Goal: Information Seeking & Learning: Check status

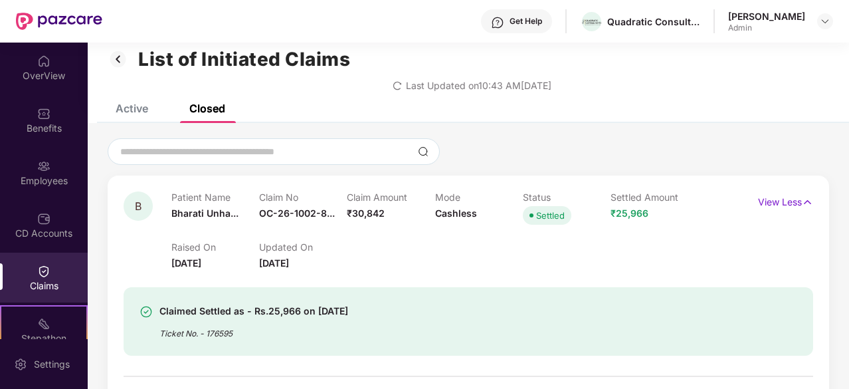
click at [320, 61] on h1 "List of Initiated Claims" at bounding box center [244, 59] width 212 height 23
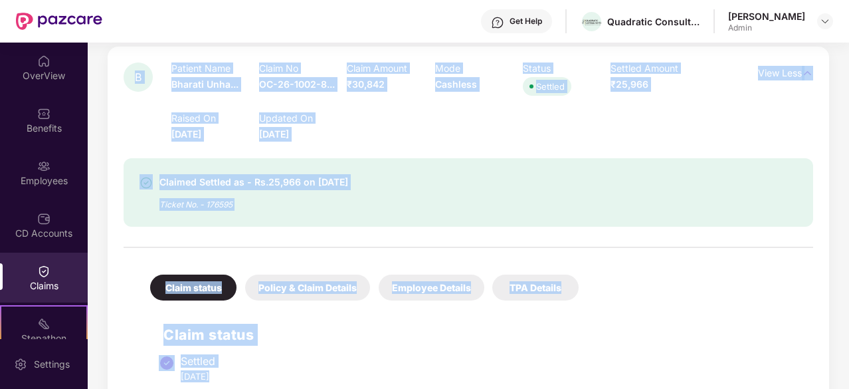
scroll to position [174, 0]
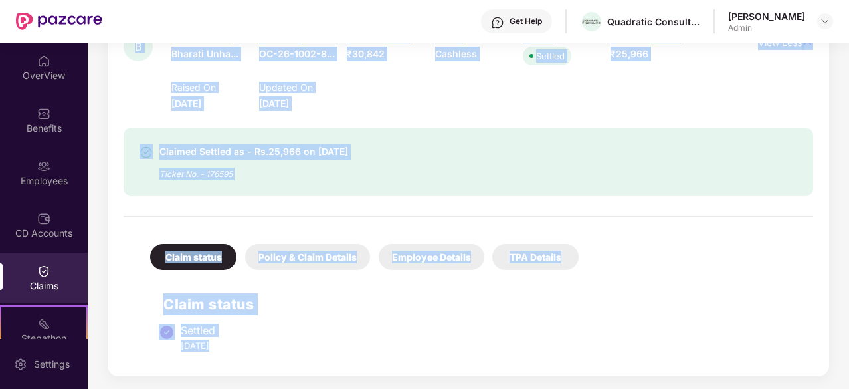
drag, startPoint x: 320, startPoint y: 61, endPoint x: 320, endPoint y: 280, distance: 218.6
click at [320, 280] on div "List of Initiated Claims Last Updated on 10:43 AM[DATE] Active Closed Open clai…" at bounding box center [468, 128] width 761 height 521
click at [320, 280] on div "Claim status Settled [DATE]" at bounding box center [468, 318] width 663 height 84
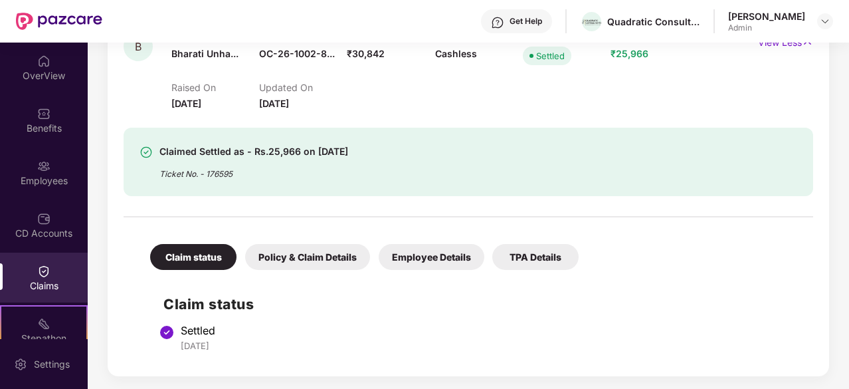
click at [217, 338] on div "Settled [DATE]" at bounding box center [490, 338] width 619 height 28
drag, startPoint x: 217, startPoint y: 338, endPoint x: 322, endPoint y: 129, distance: 233.8
click at [322, 129] on div "B Patient Name Bharati Unha... Claim No OC-26-1002-8... Claim Amount ₹30,842 Mo…" at bounding box center [469, 196] width 690 height 328
click at [322, 129] on div "Claimed Settled as - Rs.25,966 on [DATE] Ticket No. - 176595" at bounding box center [469, 162] width 690 height 68
click at [270, 106] on span "[DATE]" at bounding box center [274, 103] width 30 height 11
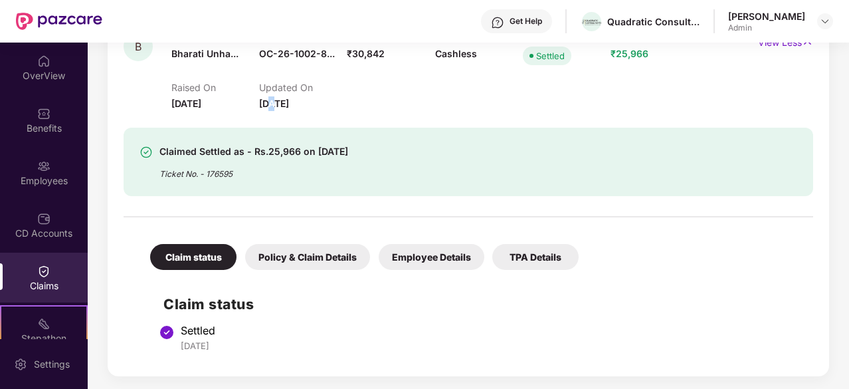
click at [270, 106] on span "[DATE]" at bounding box center [274, 103] width 30 height 11
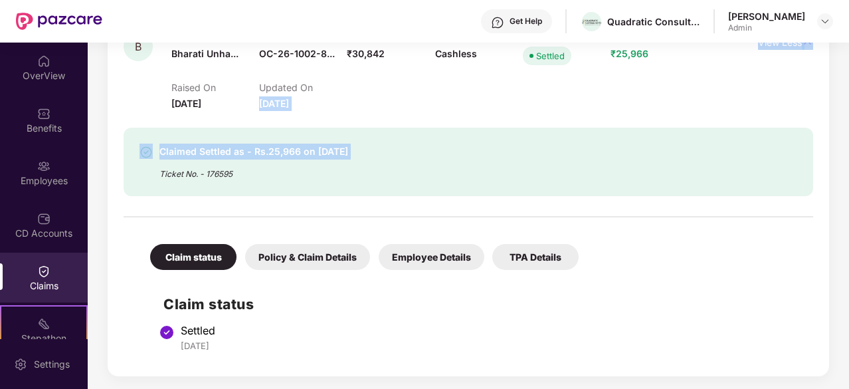
drag, startPoint x: 270, startPoint y: 106, endPoint x: 290, endPoint y: 151, distance: 49.4
click at [290, 151] on div "B Patient Name Bharati Unha... Claim No OC-26-1002-8... Claim Amount ₹30,842 Mo…" at bounding box center [469, 196] width 690 height 328
click at [290, 151] on div "Claimed Settled as - Rs.25,966 on [DATE]" at bounding box center [253, 152] width 189 height 16
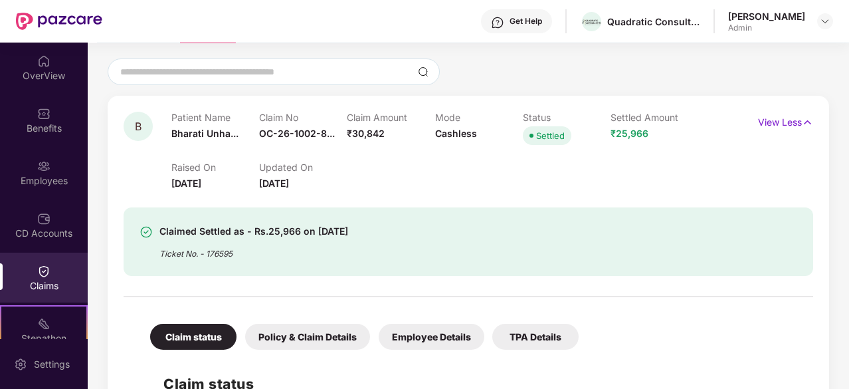
scroll to position [68, 0]
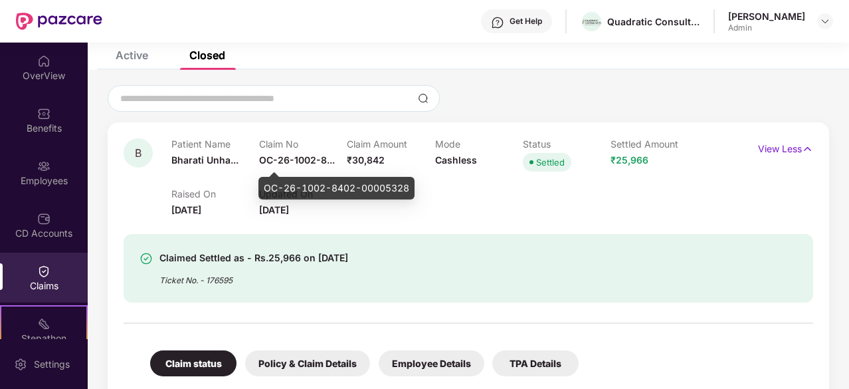
click at [288, 160] on span "OC-26-1002-8..." at bounding box center [297, 159] width 76 height 11
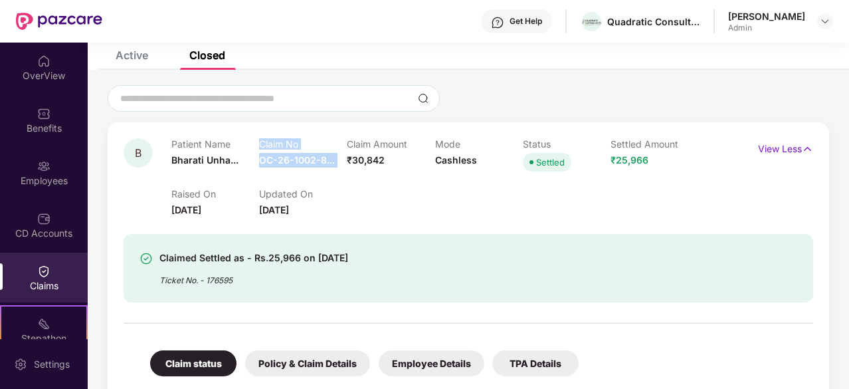
drag, startPoint x: 288, startPoint y: 160, endPoint x: 282, endPoint y: 162, distance: 6.9
click at [282, 162] on span "OC-26-1002-8..." at bounding box center [297, 159] width 76 height 11
click at [290, 200] on div "Updated On [DATE]" at bounding box center [303, 202] width 88 height 29
drag, startPoint x: 290, startPoint y: 200, endPoint x: 195, endPoint y: 145, distance: 110.1
click at [195, 145] on div "Patient Name Bharati Unha... Claim No OC-26-1002-8... Claim Amount ₹30,842 Mode…" at bounding box center [434, 177] width 527 height 79
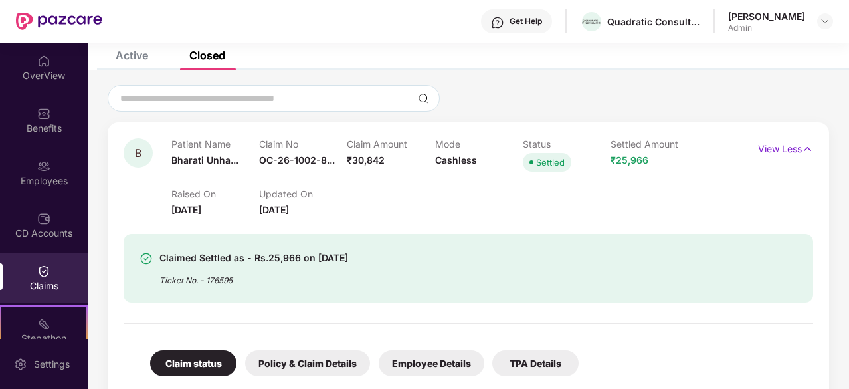
click at [195, 145] on p "Patient Name" at bounding box center [215, 143] width 88 height 11
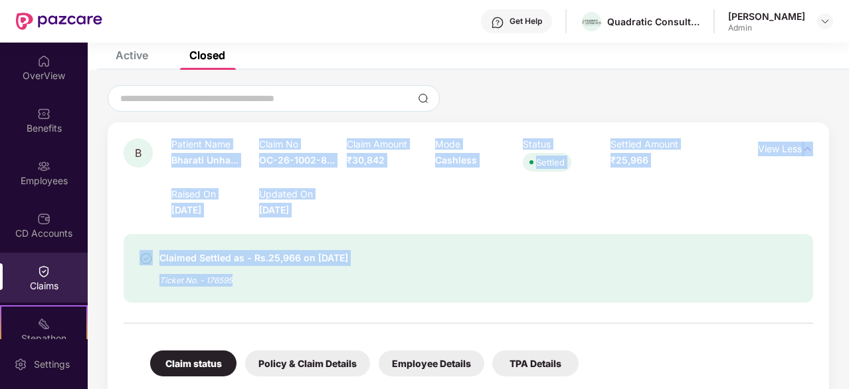
drag, startPoint x: 195, startPoint y: 145, endPoint x: 243, endPoint y: 279, distance: 142.1
click at [243, 279] on div "B Patient Name Bharati Unha... Claim No OC-26-1002-8... Claim Amount ₹30,842 Mo…" at bounding box center [469, 302] width 690 height 328
click at [243, 279] on div "Ticket No. - 176595" at bounding box center [253, 276] width 189 height 21
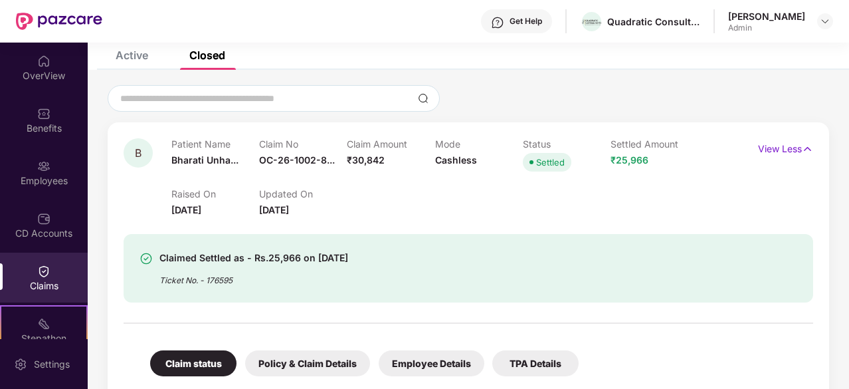
click at [385, 146] on p "Claim Amount" at bounding box center [391, 143] width 88 height 11
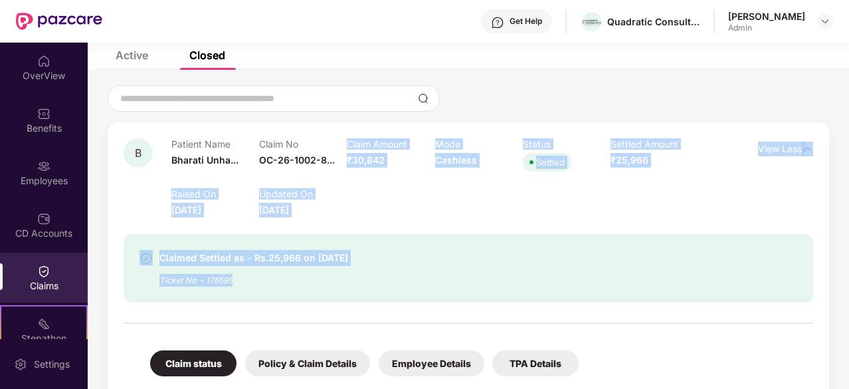
drag, startPoint x: 385, startPoint y: 146, endPoint x: 288, endPoint y: 285, distance: 169.0
click at [288, 285] on div "B Patient Name Bharati Unha... Claim No OC-26-1002-8... Claim Amount ₹30,842 Mo…" at bounding box center [469, 302] width 690 height 328
click at [288, 285] on div "Ticket No. - 176595" at bounding box center [253, 276] width 189 height 21
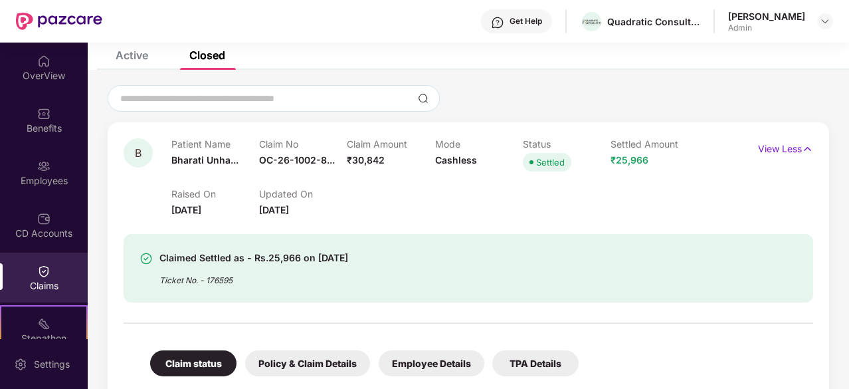
click at [288, 285] on div "Ticket No. - 176595" at bounding box center [253, 276] width 189 height 21
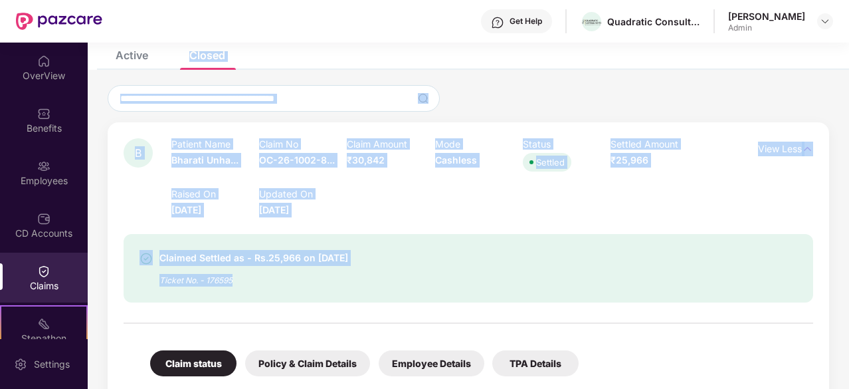
drag, startPoint x: 288, startPoint y: 285, endPoint x: 226, endPoint y: 55, distance: 238.2
click at [226, 55] on div "Active Closed Open claims data not found . Contact Pazcare support team for mor…" at bounding box center [468, 273] width 761 height 444
click at [226, 55] on div "Active Closed" at bounding box center [468, 60] width 761 height 19
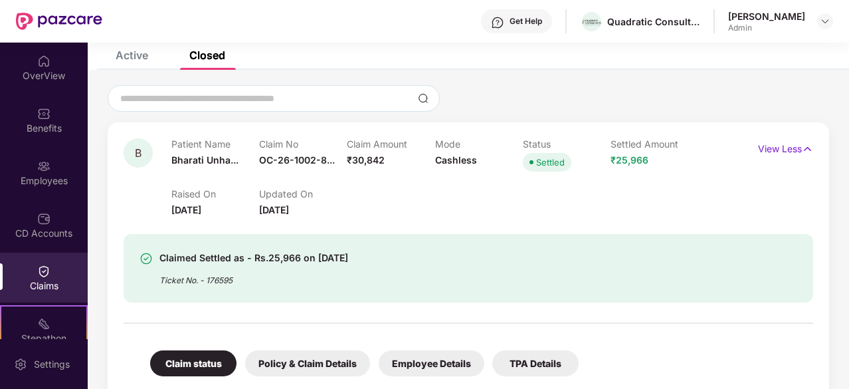
click at [257, 48] on div "List of Initiated Claims Last Updated on 10:43 AM[DATE]" at bounding box center [468, 13] width 761 height 76
click at [45, 71] on div "OverView" at bounding box center [44, 75] width 88 height 13
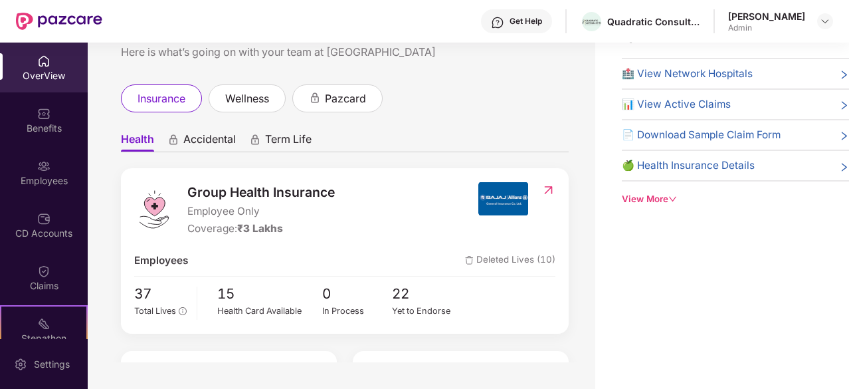
click at [215, 195] on span "Group Health Insurance" at bounding box center [260, 192] width 147 height 20
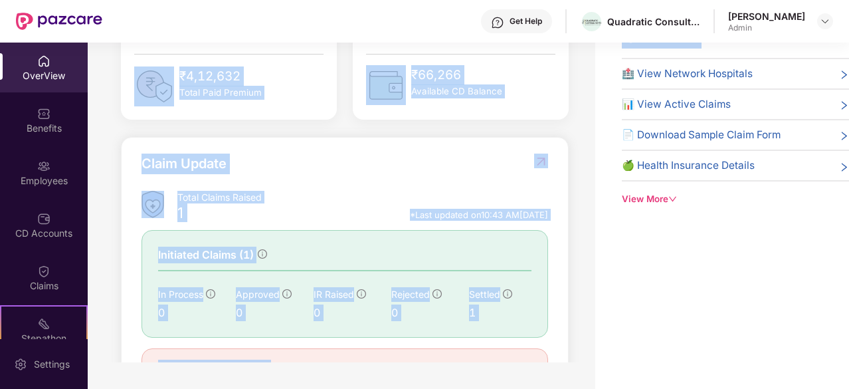
scroll to position [433, 0]
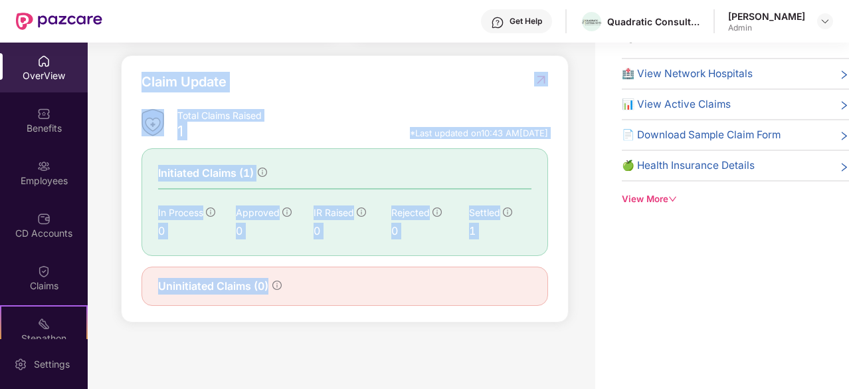
drag, startPoint x: 215, startPoint y: 195, endPoint x: 227, endPoint y: 282, distance: 88.5
click at [227, 282] on div "Group Health Insurance Employee Only Coverage: ₹3 Lakhs Employees Deleted Lives…" at bounding box center [345, 33] width 448 height 579
click at [227, 282] on span "Uninitiated Claims (0)" at bounding box center [213, 286] width 110 height 17
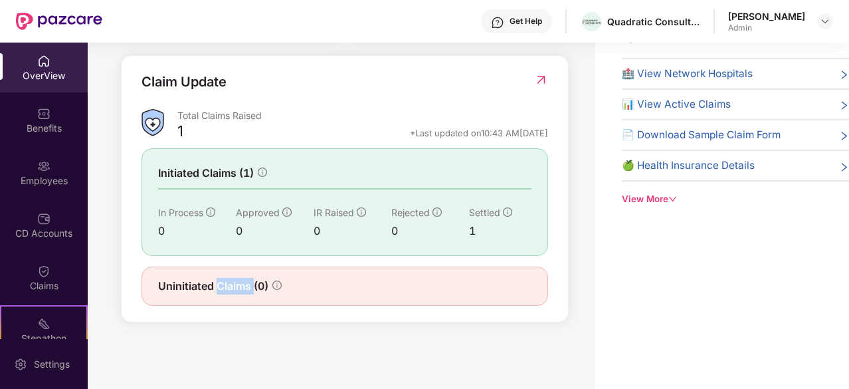
click at [227, 282] on span "Uninitiated Claims (0)" at bounding box center [213, 286] width 110 height 17
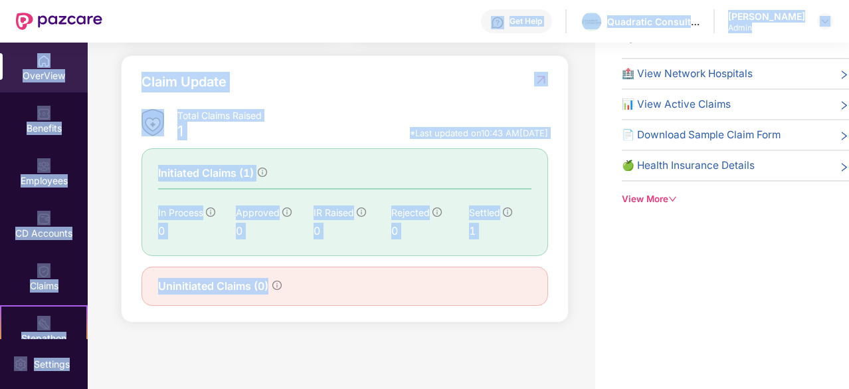
scroll to position [0, 0]
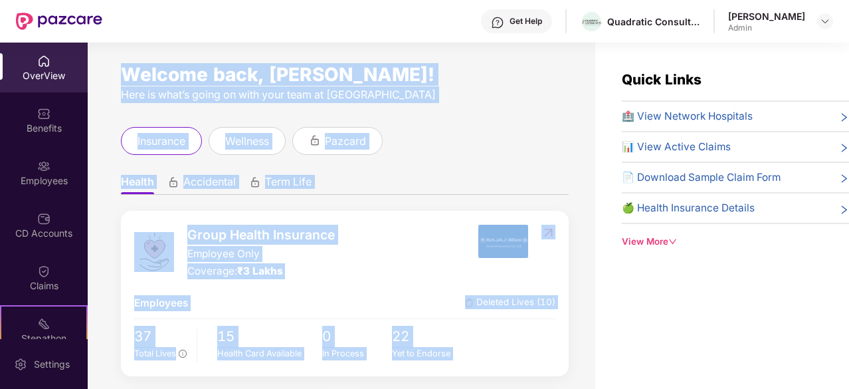
drag, startPoint x: 227, startPoint y: 282, endPoint x: 209, endPoint y: 61, distance: 222.0
click at [209, 61] on div "Welcome back, [PERSON_NAME]! Here is what’s going on with your team at Pazcare …" at bounding box center [342, 224] width 508 height 362
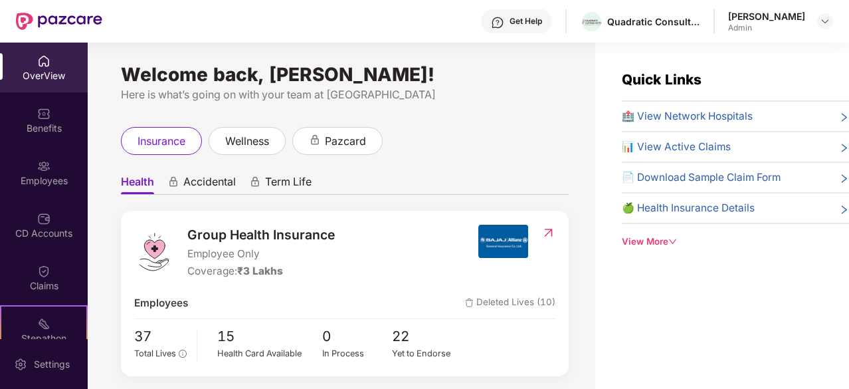
click at [294, 105] on div "Welcome back, [PERSON_NAME]! Here is what’s going on with your team at Pazcare …" at bounding box center [342, 224] width 508 height 362
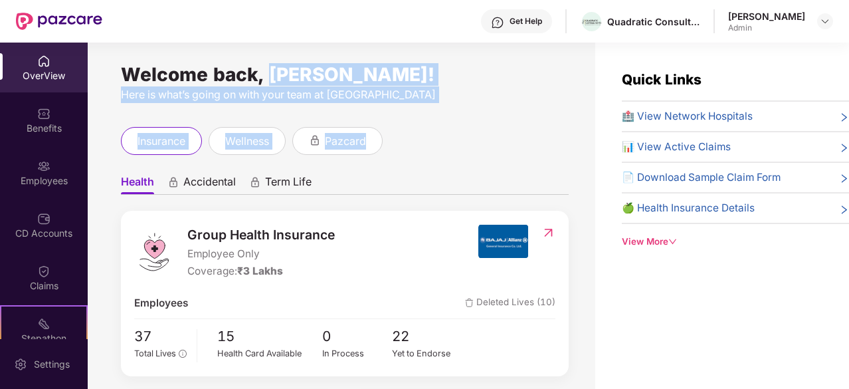
drag, startPoint x: 294, startPoint y: 105, endPoint x: 292, endPoint y: 68, distance: 36.6
click at [292, 68] on div "Welcome back, [PERSON_NAME]! Here is what’s going on with your team at Pazcare …" at bounding box center [342, 224] width 508 height 362
click at [292, 69] on div "Welcome back, [PERSON_NAME]!" at bounding box center [345, 74] width 448 height 11
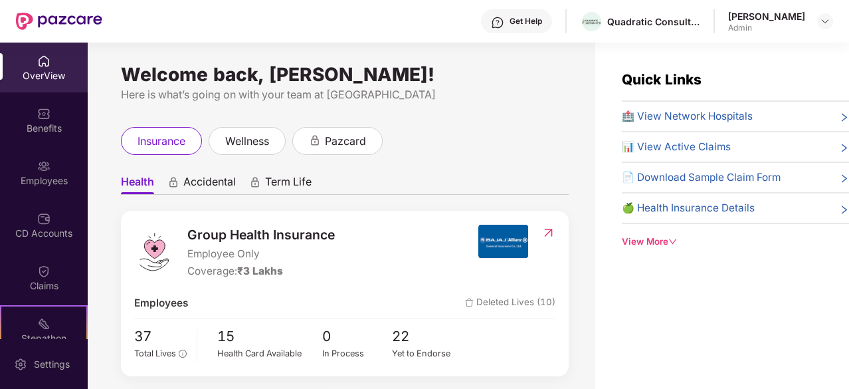
click at [250, 80] on div "Welcome back, [PERSON_NAME]!" at bounding box center [345, 74] width 448 height 11
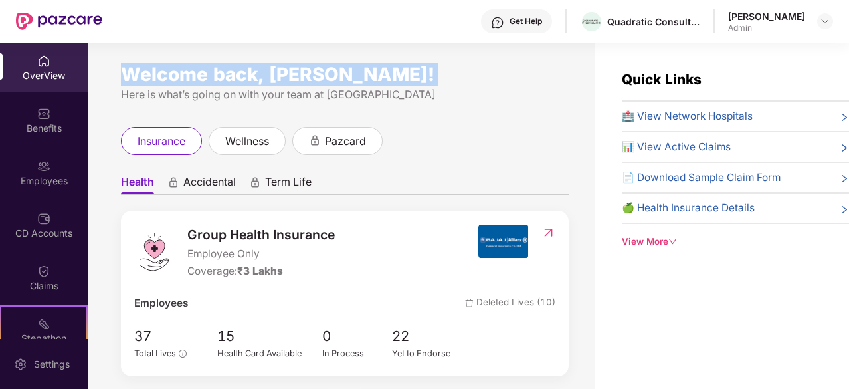
drag, startPoint x: 250, startPoint y: 84, endPoint x: 258, endPoint y: 108, distance: 25.2
click at [258, 108] on div "Welcome back, [PERSON_NAME]! Here is what’s going on with your team at Pazcare …" at bounding box center [342, 224] width 508 height 362
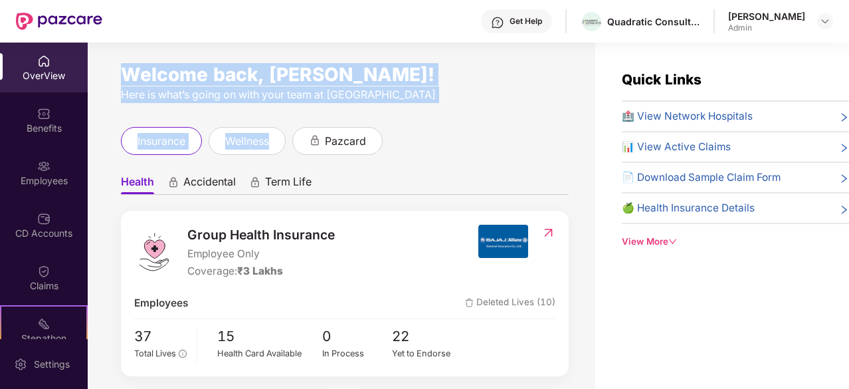
click at [258, 108] on div "Welcome back, [PERSON_NAME]! Here is what’s going on with your team at Pazcare …" at bounding box center [342, 224] width 508 height 362
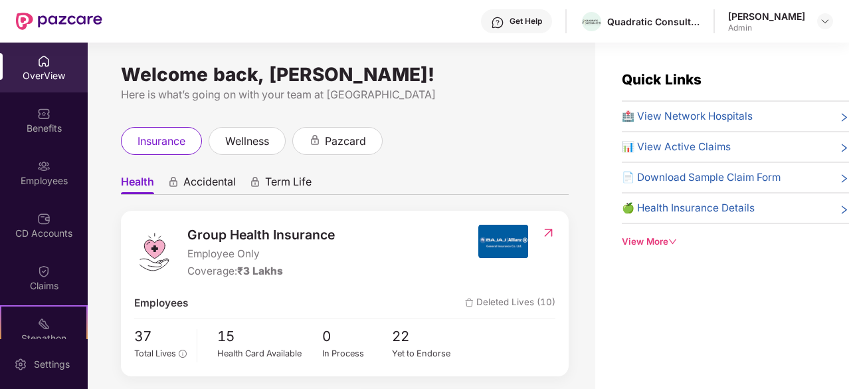
click at [199, 242] on span "Group Health Insurance" at bounding box center [260, 235] width 147 height 20
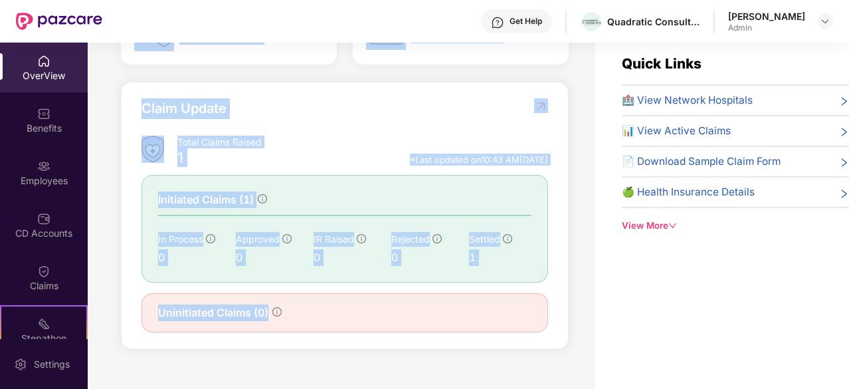
scroll to position [43, 0]
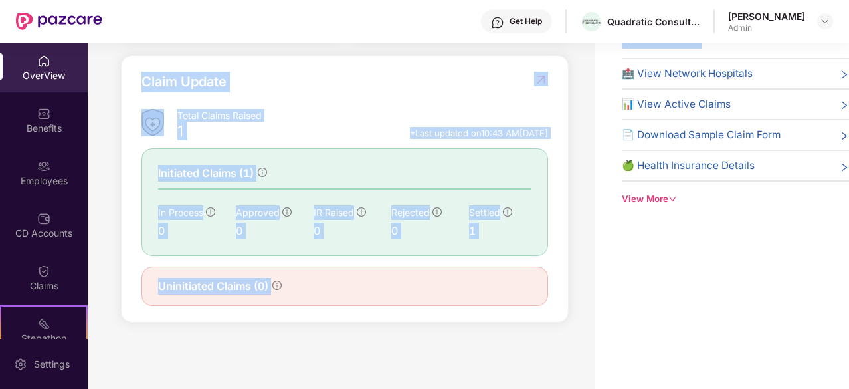
drag, startPoint x: 199, startPoint y: 242, endPoint x: 434, endPoint y: 282, distance: 238.0
click at [434, 282] on div "Group Health Insurance Employee Only Coverage: ₹3 Lakhs Employees Deleted Lives…" at bounding box center [345, 33] width 448 height 579
click at [434, 282] on div "Uninitiated Claims (0)" at bounding box center [344, 286] width 373 height 17
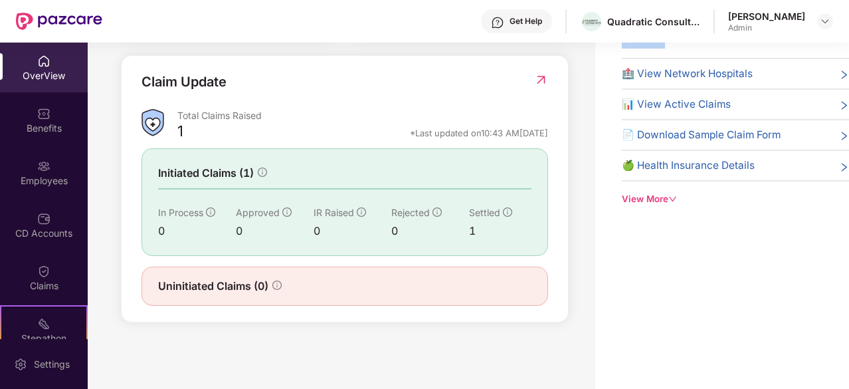
click at [434, 282] on div "Uninitiated Claims (0)" at bounding box center [344, 286] width 373 height 17
drag, startPoint x: 434, startPoint y: 282, endPoint x: 287, endPoint y: 313, distance: 150.0
click at [287, 313] on div "Claim Update Total Claims Raised 1 *Last updated on 10:43 AM[DATE] Initiated Cl…" at bounding box center [345, 188] width 448 height 267
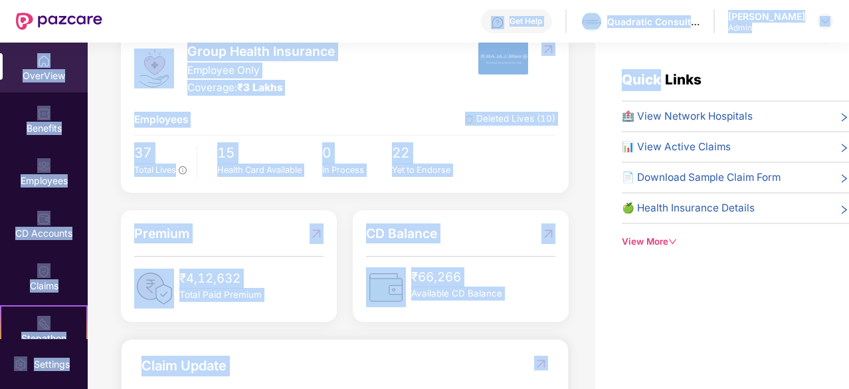
scroll to position [0, 0]
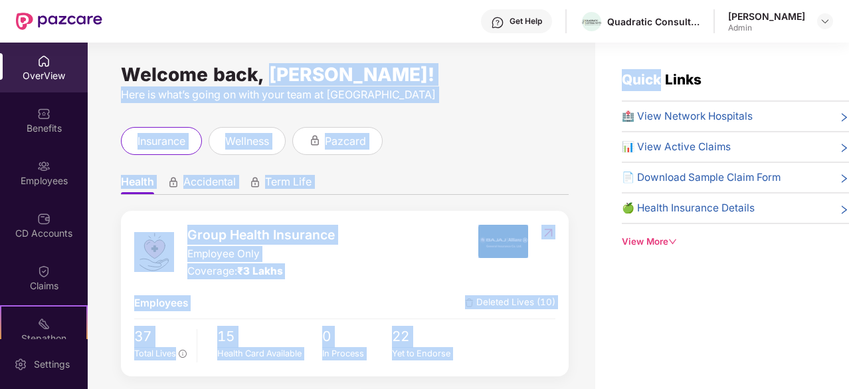
drag, startPoint x: 287, startPoint y: 313, endPoint x: 318, endPoint y: 64, distance: 250.4
click at [318, 64] on div "Welcome back, [PERSON_NAME]! Here is what’s going on with your team at Pazcare …" at bounding box center [342, 224] width 508 height 362
click at [318, 69] on div "Welcome back, [PERSON_NAME]!" at bounding box center [345, 74] width 448 height 11
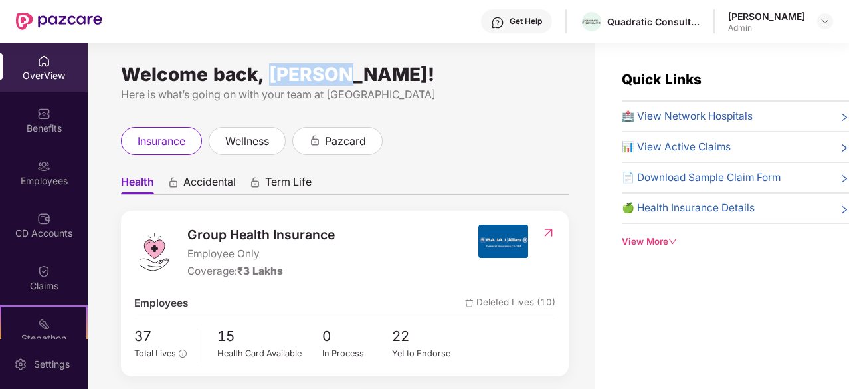
click at [318, 69] on div "Welcome back, [PERSON_NAME]!" at bounding box center [345, 74] width 448 height 11
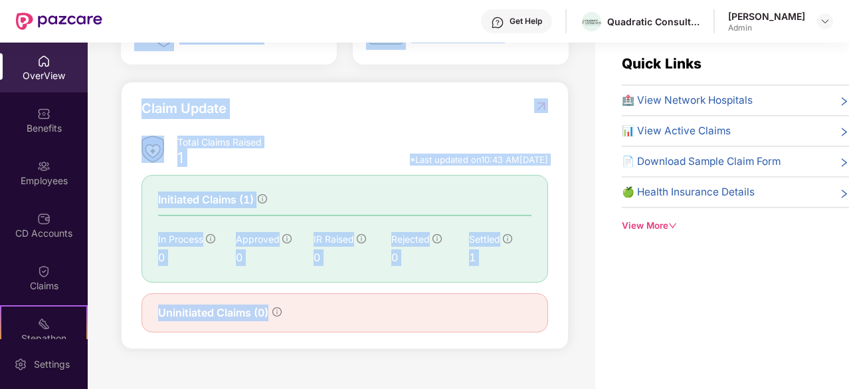
scroll to position [43, 0]
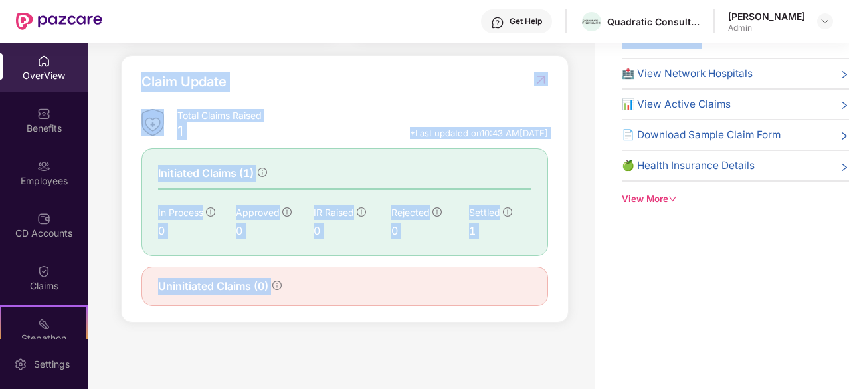
drag, startPoint x: 318, startPoint y: 64, endPoint x: 318, endPoint y: 280, distance: 215.9
click at [318, 280] on div "Welcome back, [PERSON_NAME]! Here is what’s going on with your team at Pazcare …" at bounding box center [342, 181] width 508 height 362
click at [318, 280] on div "Uninitiated Claims (0)" at bounding box center [344, 286] width 373 height 17
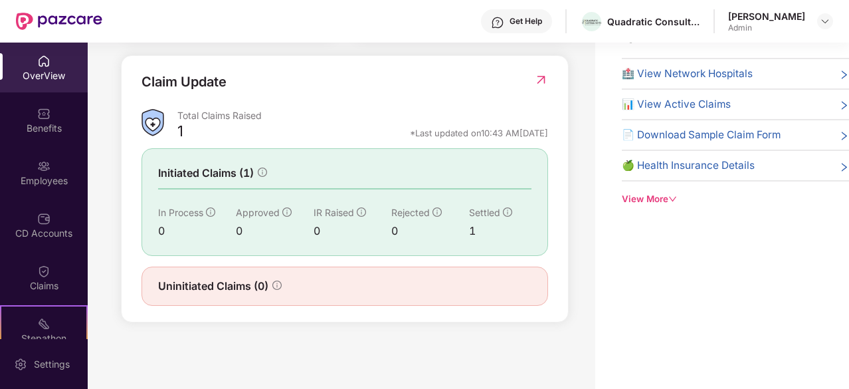
click at [219, 164] on div "Initiated Claims (1) In Process 0 Approved 0 IR Raised 0 Rejected 0 Settled 1" at bounding box center [345, 202] width 407 height 108
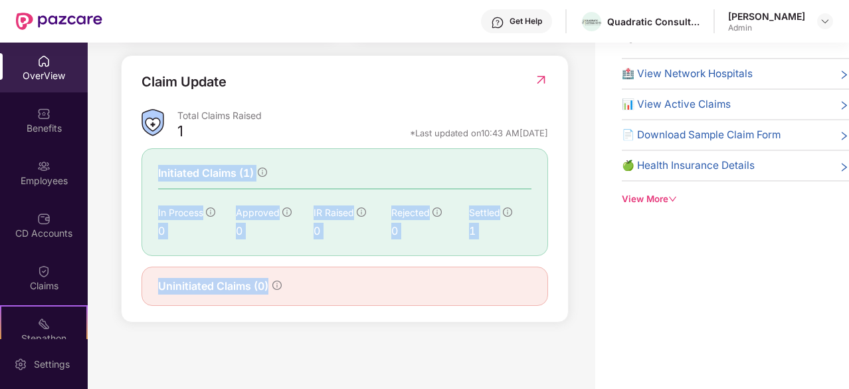
drag, startPoint x: 219, startPoint y: 164, endPoint x: 274, endPoint y: 330, distance: 174.4
click at [274, 330] on div "Welcome back, [PERSON_NAME]! Here is what’s going on with your team at Pazcare …" at bounding box center [342, 181] width 508 height 362
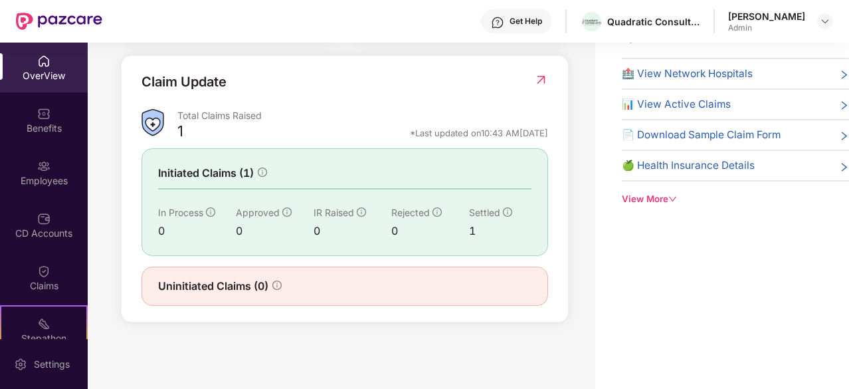
click at [274, 330] on div "Welcome back, [PERSON_NAME]! Here is what’s going on with your team at Pazcare …" at bounding box center [342, 181] width 508 height 362
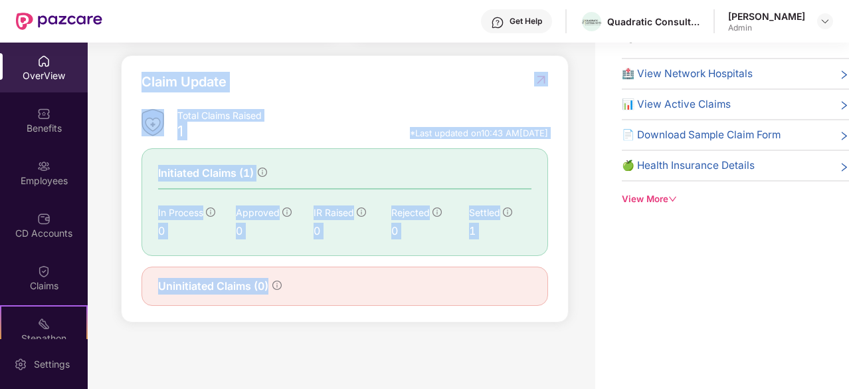
drag, startPoint x: 274, startPoint y: 330, endPoint x: 308, endPoint y: 98, distance: 233.8
click at [308, 98] on div "Welcome back, [PERSON_NAME]! Here is what’s going on with your team at Pazcare …" at bounding box center [342, 181] width 508 height 362
click at [308, 98] on div "Claim Update" at bounding box center [345, 90] width 407 height 37
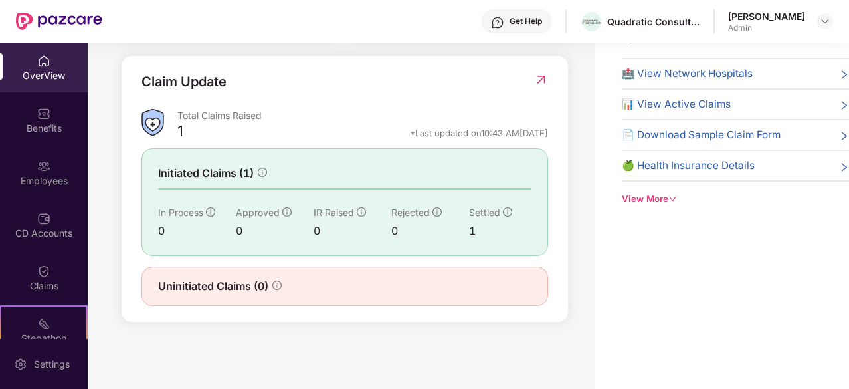
click at [163, 97] on div "Claim Update" at bounding box center [345, 90] width 407 height 37
drag, startPoint x: 163, startPoint y: 97, endPoint x: 227, endPoint y: 83, distance: 65.3
click at [227, 83] on div "Claim Update" at bounding box center [345, 90] width 407 height 37
click at [227, 83] on div "Claim Update" at bounding box center [184, 82] width 85 height 21
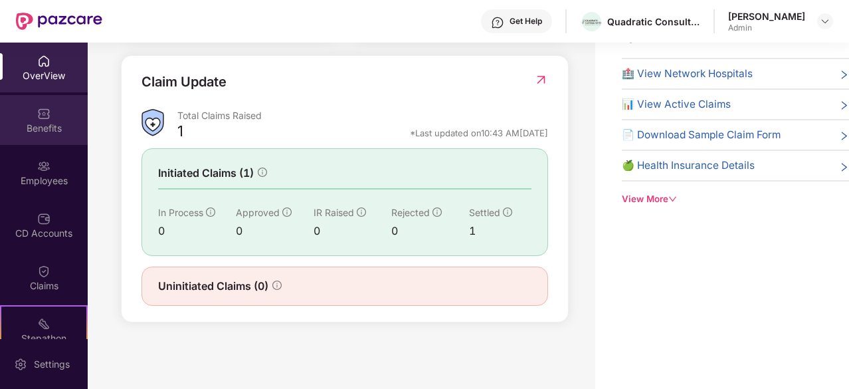
click at [60, 125] on div "Benefits" at bounding box center [44, 128] width 88 height 13
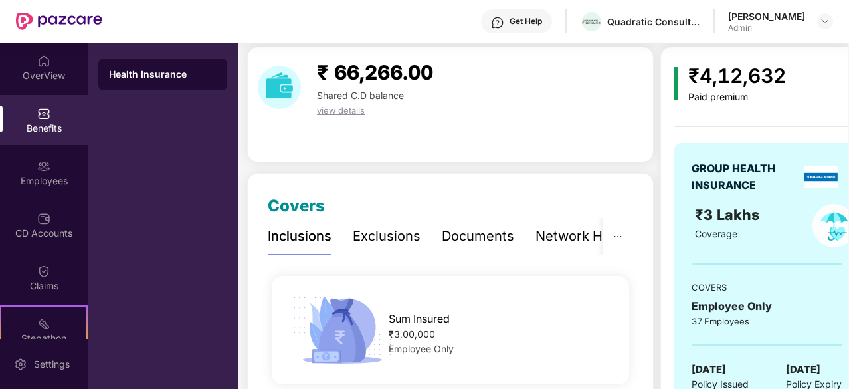
click at [361, 247] on div "Exclusions" at bounding box center [387, 236] width 68 height 37
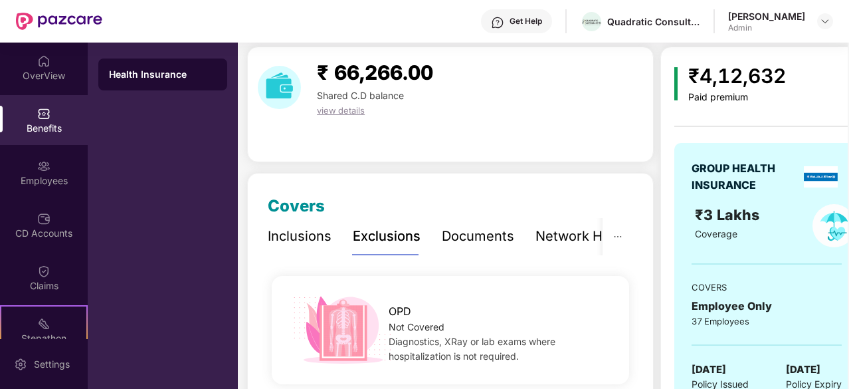
click at [477, 229] on div "Documents" at bounding box center [478, 236] width 72 height 21
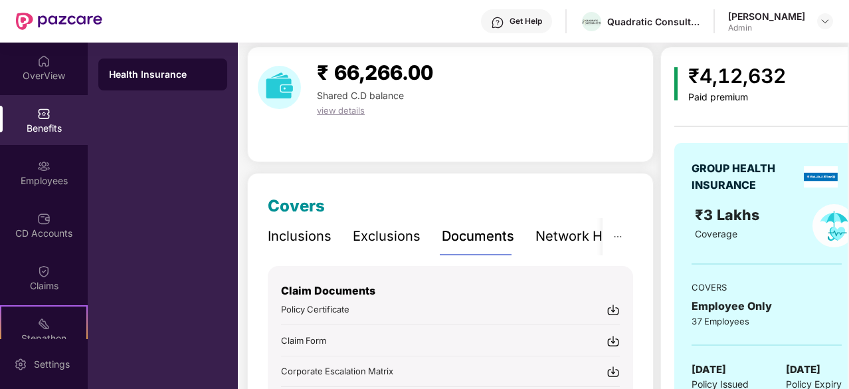
click at [338, 289] on p "Claim Documents" at bounding box center [450, 290] width 339 height 17
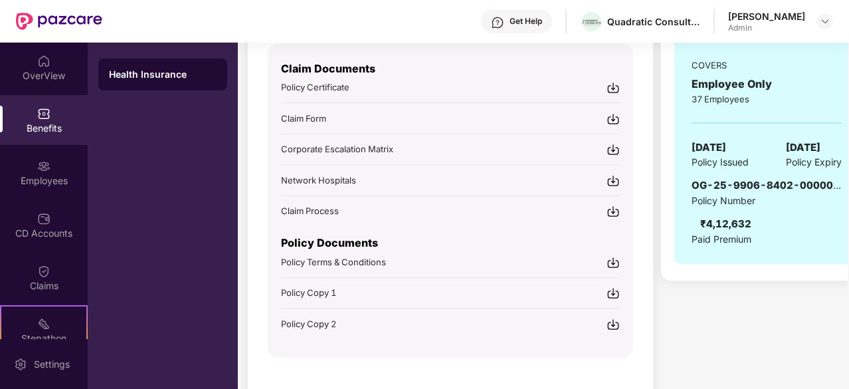
scroll to position [185, 0]
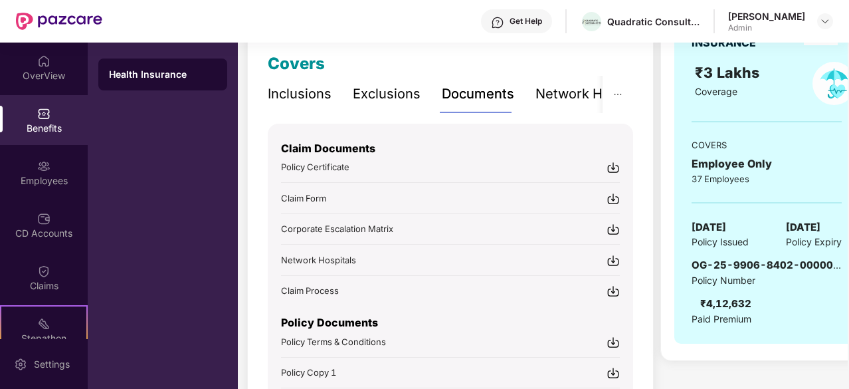
click at [614, 298] on div "Policy Documents Policy Terms & Conditions Policy Copy 1 Policy Copy 2" at bounding box center [450, 354] width 339 height 113
click at [613, 292] on img at bounding box center [613, 290] width 13 height 13
click at [304, 134] on div "Claim Documents Policy Certificate Claim Form Corporate Escalation Matrix Netwo…" at bounding box center [450, 211] width 339 height 174
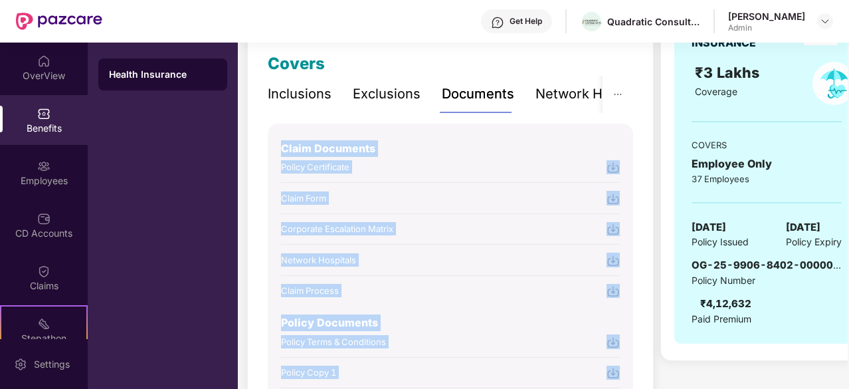
scroll to position [291, 0]
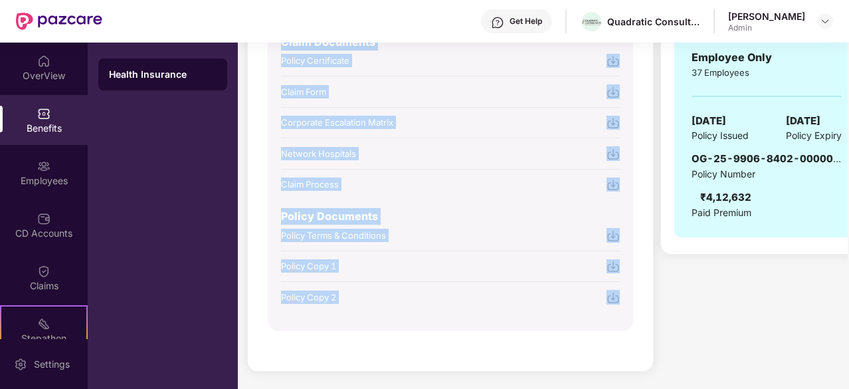
drag, startPoint x: 304, startPoint y: 134, endPoint x: 331, endPoint y: 323, distance: 191.3
click at [331, 323] on div "Claim Documents Policy Certificate Claim Form Corporate Escalation Matrix Netwo…" at bounding box center [450, 174] width 365 height 314
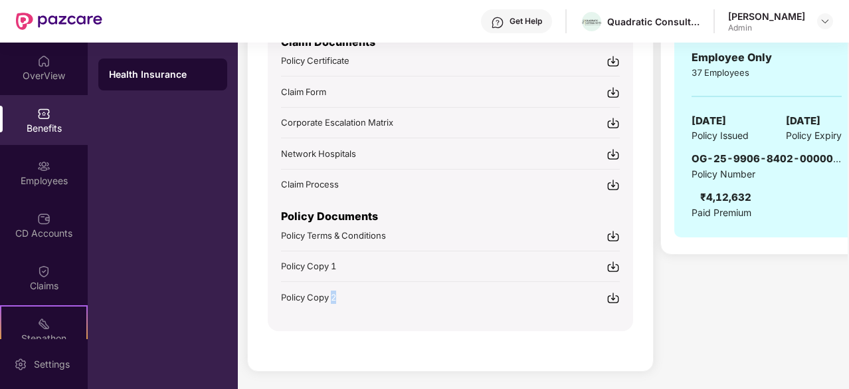
click at [331, 323] on div "Claim Documents Policy Certificate Claim Form Corporate Escalation Matrix Netwo…" at bounding box center [450, 174] width 365 height 314
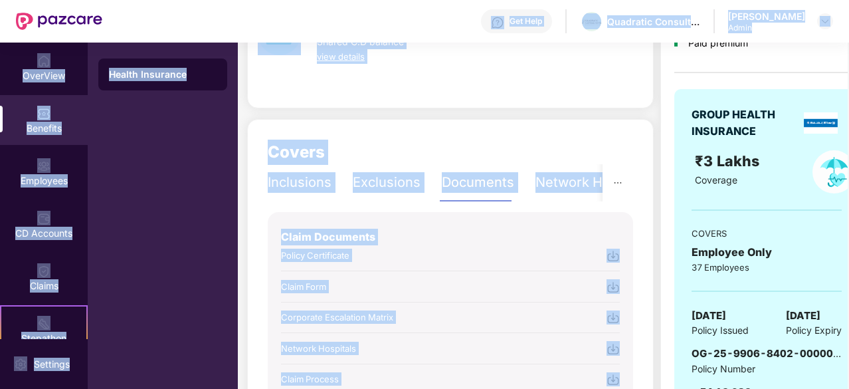
scroll to position [0, 0]
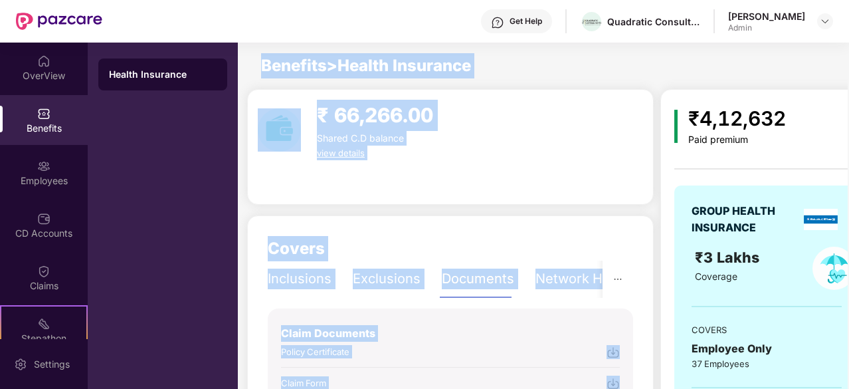
drag, startPoint x: 331, startPoint y: 323, endPoint x: 266, endPoint y: 71, distance: 259.9
click at [266, 71] on main "Benefits > Health Insurance ₹ 66,266.00 Shared C.D balance view details Covers …" at bounding box center [543, 363] width 610 height 641
click at [266, 71] on span "Benefits > Health Insurance" at bounding box center [366, 65] width 210 height 19
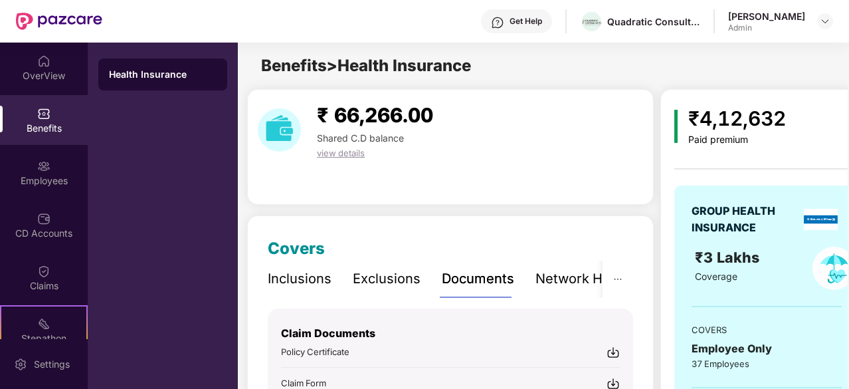
click at [266, 71] on span "Benefits > Health Insurance" at bounding box center [366, 65] width 210 height 19
click at [379, 161] on div "₹ 66,266.00 Shared C.D balance view details" at bounding box center [450, 147] width 407 height 116
click at [334, 150] on span "view details" at bounding box center [341, 152] width 48 height 11
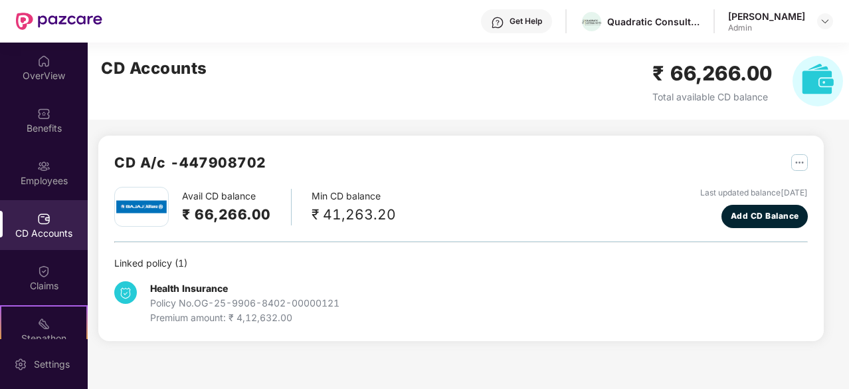
click at [327, 221] on div "₹ 41,263.20" at bounding box center [354, 214] width 84 height 22
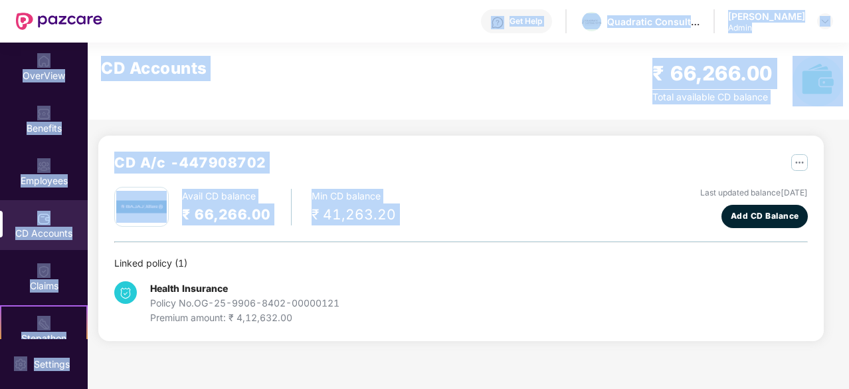
drag, startPoint x: 327, startPoint y: 221, endPoint x: 165, endPoint y: 13, distance: 263.3
click at [165, 13] on div "Get Help Quadratic Consultants [PERSON_NAME] Admin OverView Benefits Employees …" at bounding box center [424, 194] width 849 height 389
click at [149, 50] on div "CD Accounts ₹ 66,266.00 Total available CD balance" at bounding box center [472, 81] width 769 height 77
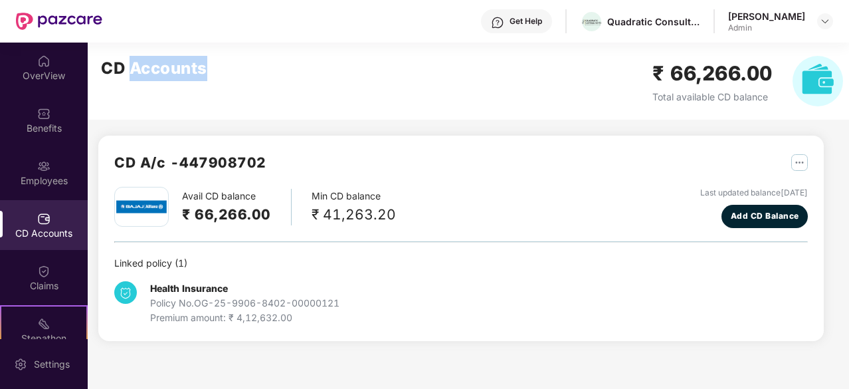
click at [149, 50] on div "CD Accounts ₹ 66,266.00 Total available CD balance" at bounding box center [472, 81] width 769 height 77
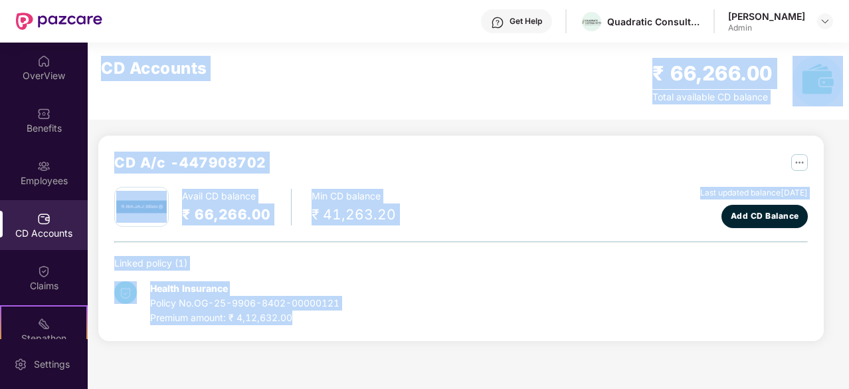
drag, startPoint x: 149, startPoint y: 50, endPoint x: 288, endPoint y: 312, distance: 296.3
click at [288, 312] on div "CD Accounts ₹ 66,266.00 Total available CD balance CD A/c - 447908702 Avail CD …" at bounding box center [456, 200] width 736 height 314
click at [288, 312] on div "Premium amount: ₹ 4,12,632.00" at bounding box center [244, 317] width 189 height 15
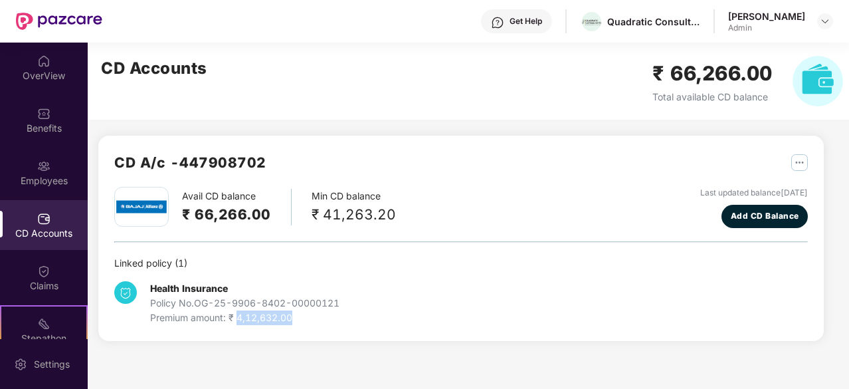
click at [288, 312] on div "Premium amount: ₹ 4,12,632.00" at bounding box center [244, 317] width 189 height 15
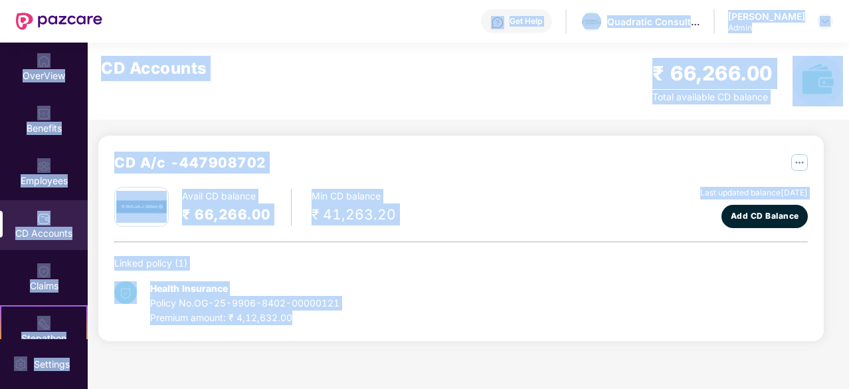
drag, startPoint x: 288, startPoint y: 312, endPoint x: 163, endPoint y: 50, distance: 290.0
click at [163, 50] on div "CD Accounts ₹ 66,266.00 Total available CD balance CD A/c - 447908702 Avail CD …" at bounding box center [456, 200] width 736 height 314
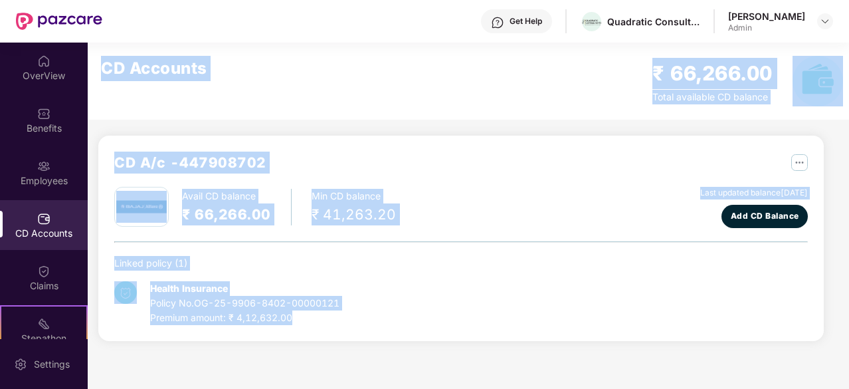
click at [163, 50] on div "CD Accounts ₹ 66,266.00 Total available CD balance" at bounding box center [472, 81] width 769 height 77
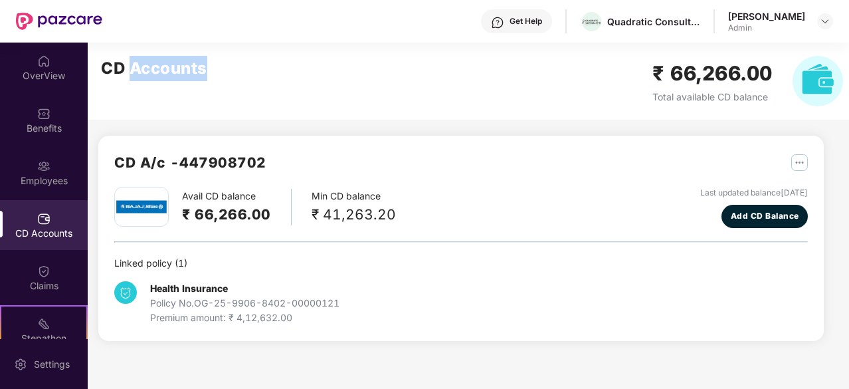
click at [163, 50] on div "CD Accounts ₹ 66,266.00 Total available CD balance" at bounding box center [472, 81] width 769 height 77
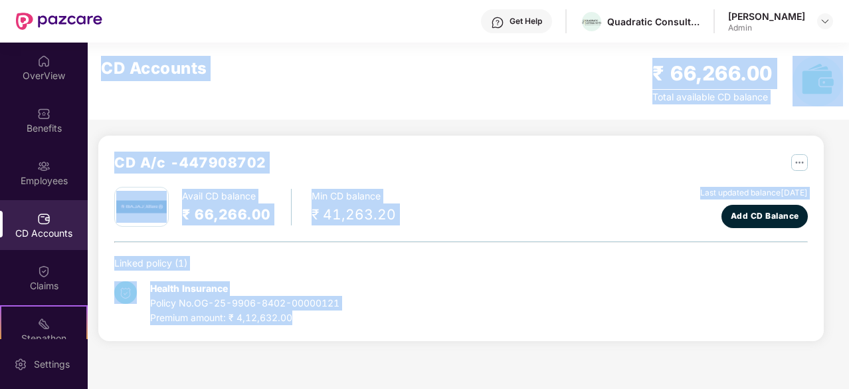
drag, startPoint x: 163, startPoint y: 50, endPoint x: 302, endPoint y: 326, distance: 309.3
click at [302, 326] on div "CD Accounts ₹ 66,266.00 Total available CD balance CD A/c - 447908702 Avail CD …" at bounding box center [456, 200] width 736 height 314
click at [302, 326] on div "CD A/c - 447908702 Avail CD balance ₹ 66,266.00 Min CD balance ₹ 41,263.20 Last…" at bounding box center [461, 238] width 726 height 205
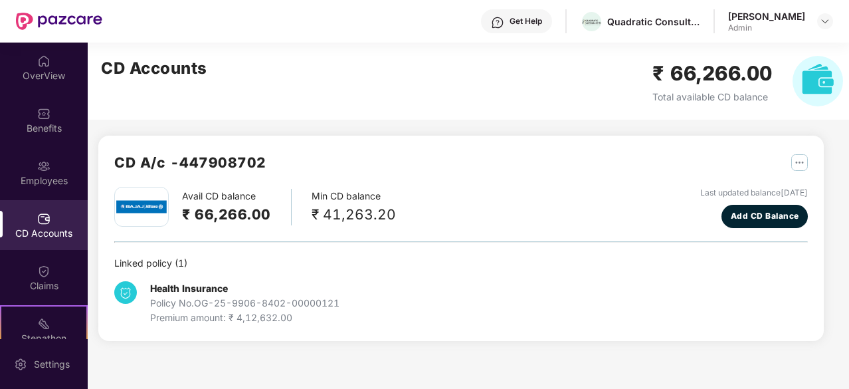
click at [302, 326] on div "CD A/c - 447908702 Avail CD balance ₹ 66,266.00 Min CD balance ₹ 41,263.20 Last…" at bounding box center [461, 238] width 726 height 205
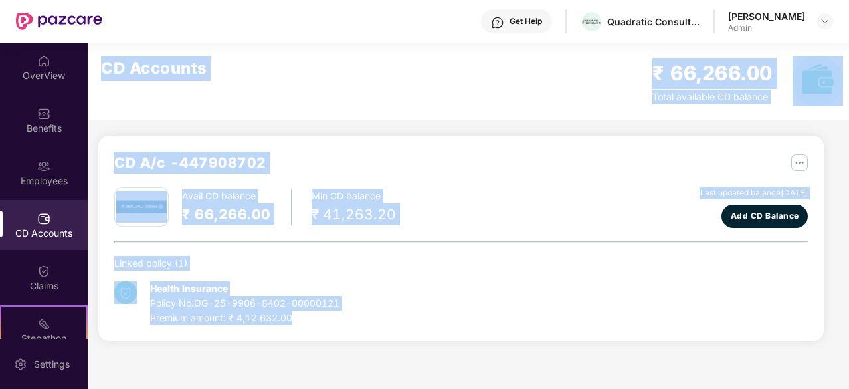
drag, startPoint x: 302, startPoint y: 326, endPoint x: 183, endPoint y: 72, distance: 280.3
click at [183, 72] on div "CD Accounts ₹ 66,266.00 Total available CD balance CD A/c - 447908702 Avail CD …" at bounding box center [456, 200] width 736 height 314
click at [183, 72] on h2 "CD Accounts" at bounding box center [154, 68] width 106 height 25
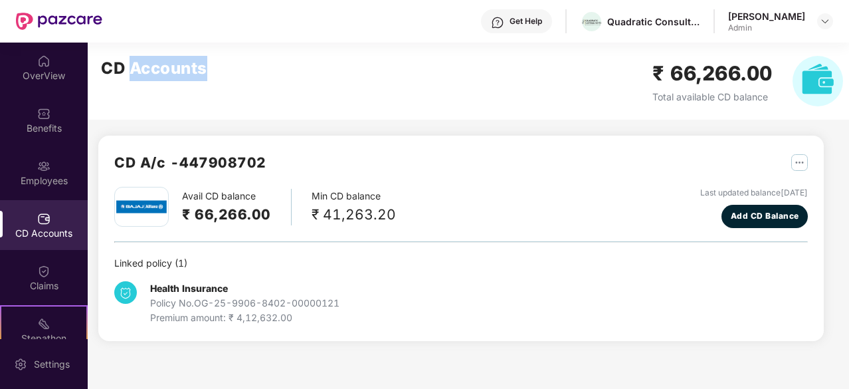
click at [183, 72] on h2 "CD Accounts" at bounding box center [154, 68] width 106 height 25
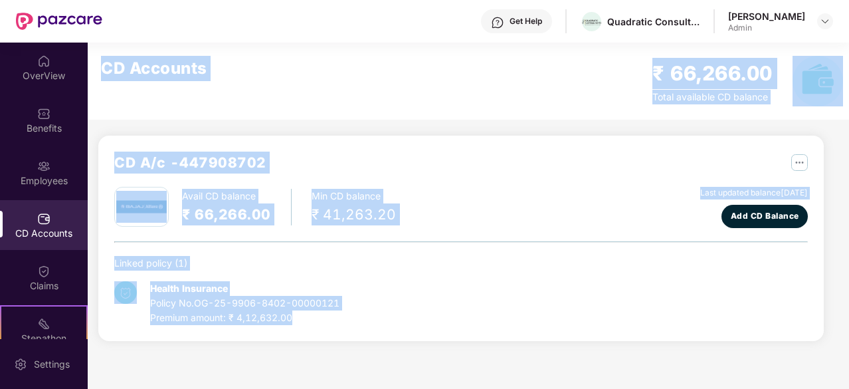
drag, startPoint x: 183, startPoint y: 72, endPoint x: 262, endPoint y: 326, distance: 265.0
click at [262, 326] on div "CD Accounts ₹ 66,266.00 Total available CD balance CD A/c - 447908702 Avail CD …" at bounding box center [456, 200] width 736 height 314
click at [262, 326] on div "CD A/c - 447908702 Avail CD balance ₹ 66,266.00 Min CD balance ₹ 41,263.20 Last…" at bounding box center [461, 238] width 726 height 205
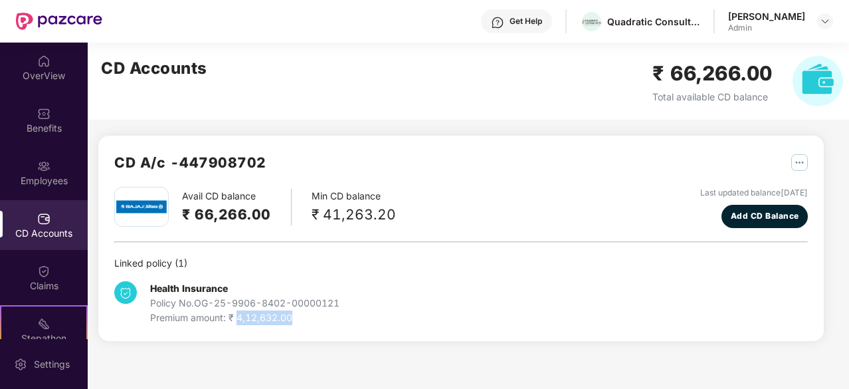
click at [262, 326] on div "CD A/c - 447908702 Avail CD balance ₹ 66,266.00 Min CD balance ₹ 41,263.20 Last…" at bounding box center [461, 238] width 726 height 205
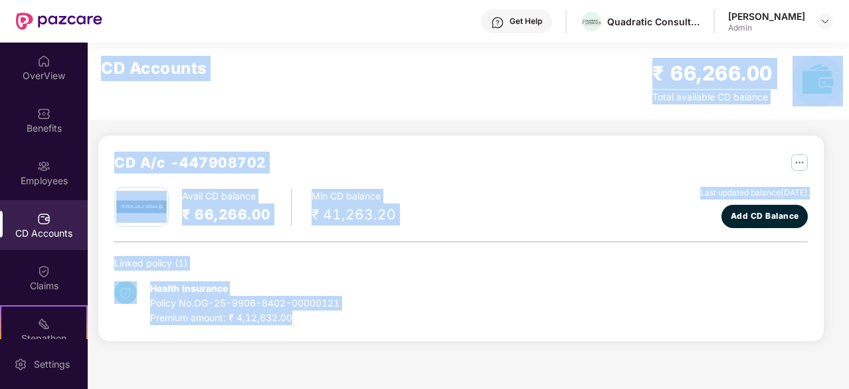
drag, startPoint x: 262, startPoint y: 326, endPoint x: 144, endPoint y: 59, distance: 291.2
click at [144, 59] on div "CD Accounts ₹ 66,266.00 Total available CD balance CD A/c - 447908702 Avail CD …" at bounding box center [456, 200] width 736 height 314
click at [144, 59] on h2 "CD Accounts" at bounding box center [154, 68] width 106 height 25
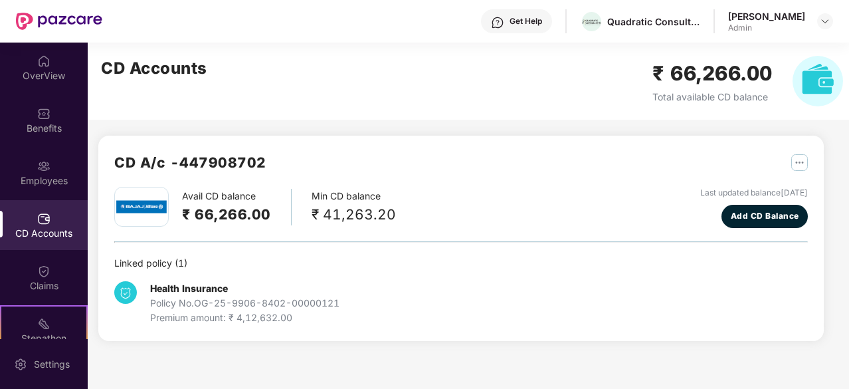
click at [211, 161] on h2 "CD A/c - 447908702" at bounding box center [190, 162] width 152 height 22
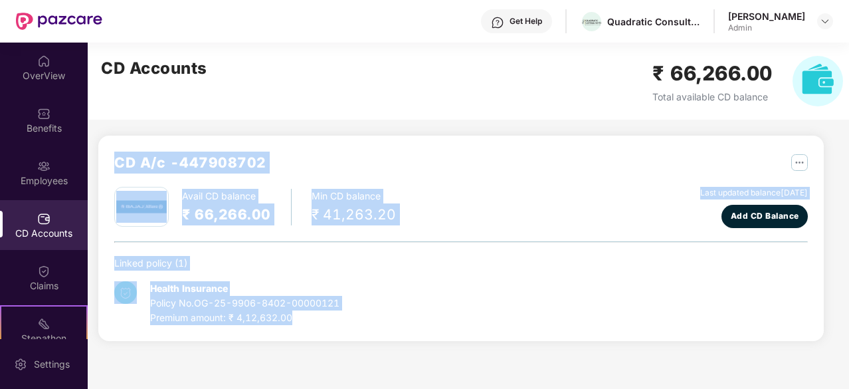
drag, startPoint x: 211, startPoint y: 161, endPoint x: 292, endPoint y: 318, distance: 176.2
click at [292, 318] on div "CD A/c - 447908702 Avail CD balance ₹ 66,266.00 Min CD balance ₹ 41,263.20 Last…" at bounding box center [461, 237] width 694 height 173
click at [292, 318] on div "Premium amount: ₹ 4,12,632.00" at bounding box center [244, 317] width 189 height 15
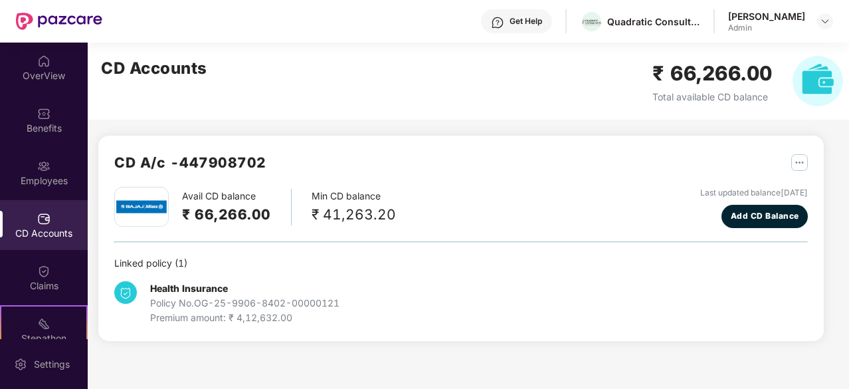
click at [292, 318] on div "Premium amount: ₹ 4,12,632.00" at bounding box center [244, 317] width 189 height 15
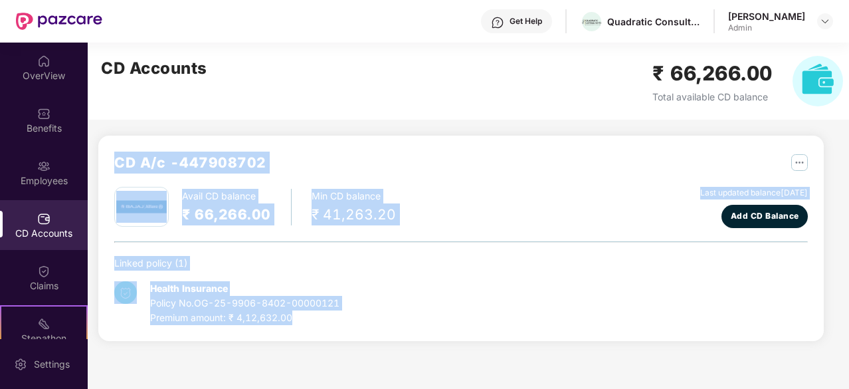
drag, startPoint x: 292, startPoint y: 318, endPoint x: 217, endPoint y: 162, distance: 172.6
click at [217, 162] on div "CD A/c - 447908702 Avail CD balance ₹ 66,266.00 Min CD balance ₹ 41,263.20 Last…" at bounding box center [461, 237] width 694 height 173
click at [217, 162] on h2 "CD A/c - 447908702" at bounding box center [190, 162] width 152 height 22
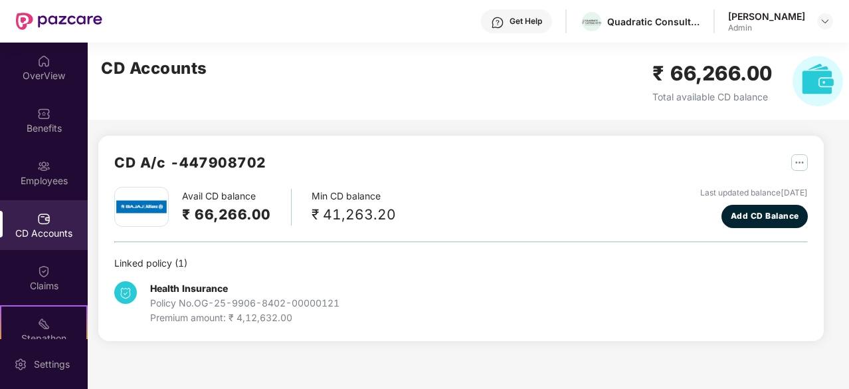
click at [238, 163] on h2 "CD A/c - 447908702" at bounding box center [190, 162] width 152 height 22
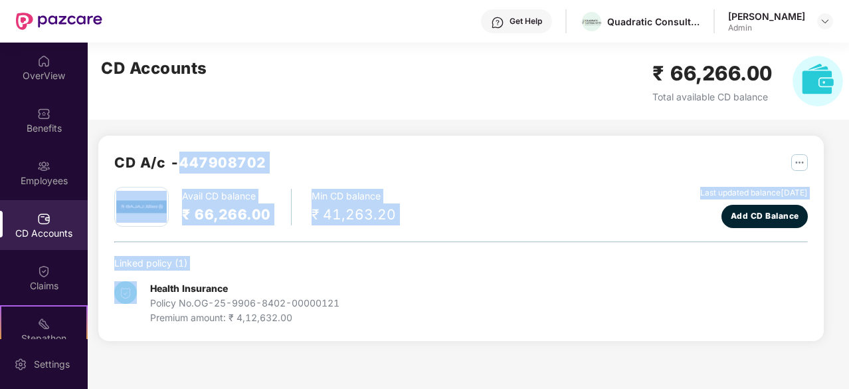
drag, startPoint x: 238, startPoint y: 163, endPoint x: 270, endPoint y: 248, distance: 91.4
click at [270, 248] on div "CD A/c - 447908702 Avail CD balance ₹ 66,266.00 Min CD balance ₹ 41,263.20 Last…" at bounding box center [461, 237] width 694 height 173
click at [270, 248] on div "Avail CD balance ₹ 66,266.00 Min CD balance ₹ 41,263.20 Last updated balance [D…" at bounding box center [461, 256] width 694 height 138
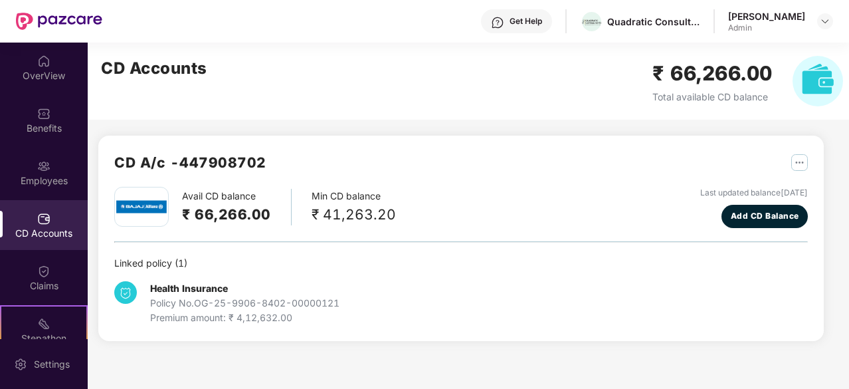
click at [180, 161] on h2 "CD A/c - 447908702" at bounding box center [190, 162] width 152 height 22
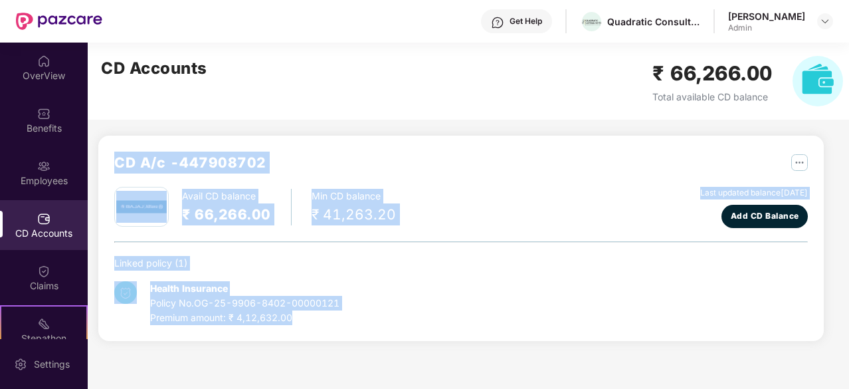
drag, startPoint x: 180, startPoint y: 161, endPoint x: 256, endPoint y: 317, distance: 173.2
click at [256, 317] on div "CD A/c - 447908702 Avail CD balance ₹ 66,266.00 Min CD balance ₹ 41,263.20 Last…" at bounding box center [461, 237] width 694 height 173
click at [256, 317] on div "Premium amount: ₹ 4,12,632.00" at bounding box center [244, 317] width 189 height 15
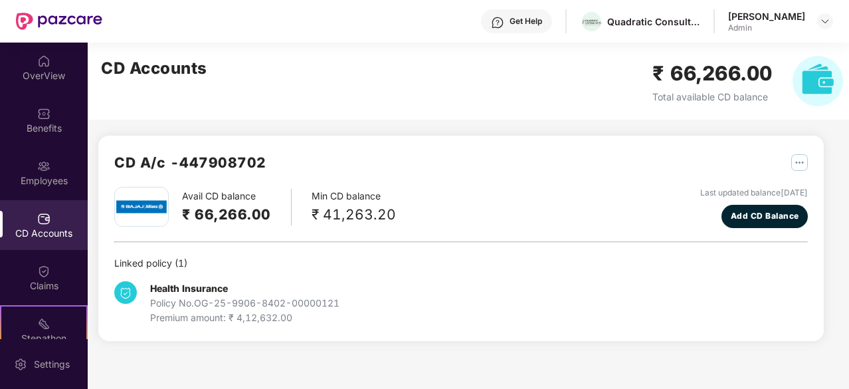
click at [198, 141] on div "CD A/c - 447908702 Avail CD balance ₹ 66,266.00 Min CD balance ₹ 41,263.20 Last…" at bounding box center [461, 238] width 726 height 205
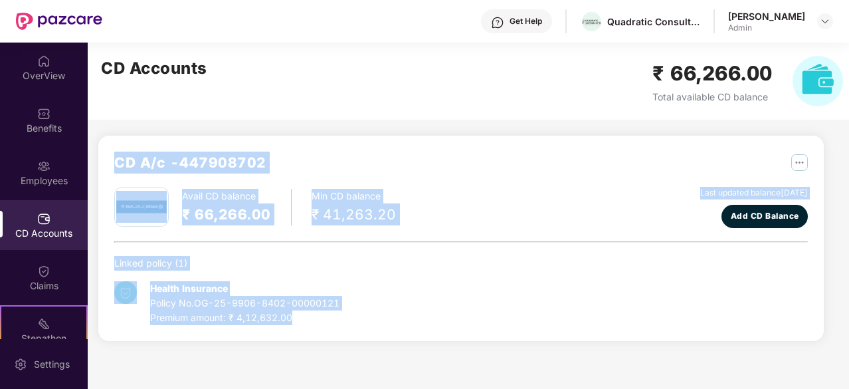
drag, startPoint x: 198, startPoint y: 141, endPoint x: 306, endPoint y: 324, distance: 212.0
click at [306, 324] on div "CD A/c - 447908702 Avail CD balance ₹ 66,266.00 Min CD balance ₹ 41,263.20 Last…" at bounding box center [461, 238] width 726 height 205
click at [306, 324] on div "Premium amount: ₹ 4,12,632.00" at bounding box center [244, 317] width 189 height 15
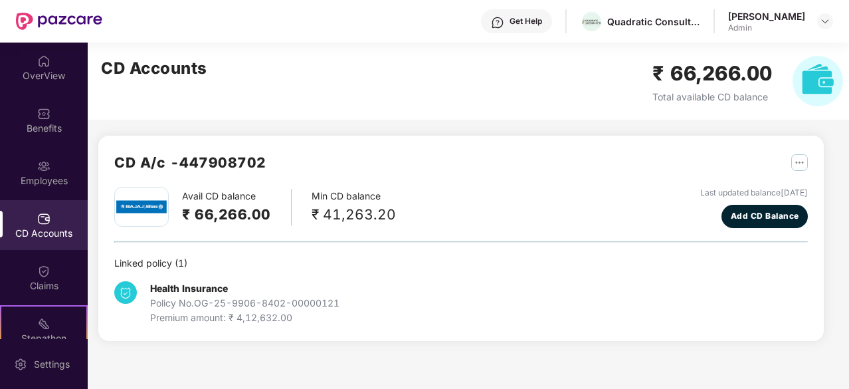
click at [306, 324] on div "Premium amount: ₹ 4,12,632.00" at bounding box center [244, 317] width 189 height 15
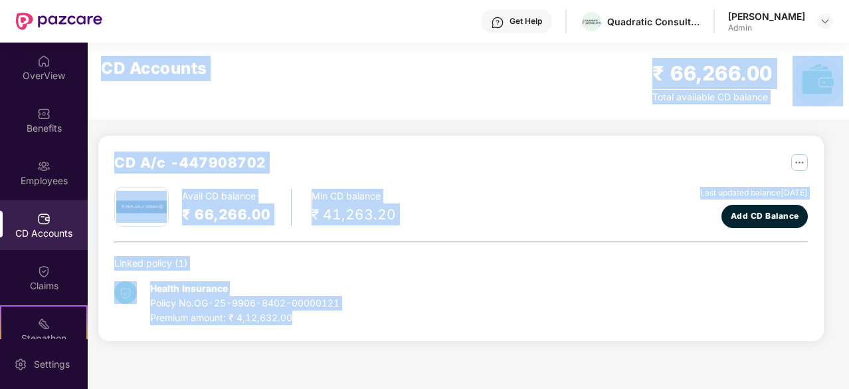
drag, startPoint x: 306, startPoint y: 324, endPoint x: 191, endPoint y: 51, distance: 295.4
click at [191, 51] on div "CD Accounts ₹ 66,266.00 Total available CD balance CD A/c - 447908702 Avail CD …" at bounding box center [456, 200] width 736 height 314
click at [191, 51] on div "CD Accounts ₹ 66,266.00 Total available CD balance" at bounding box center [472, 81] width 769 height 77
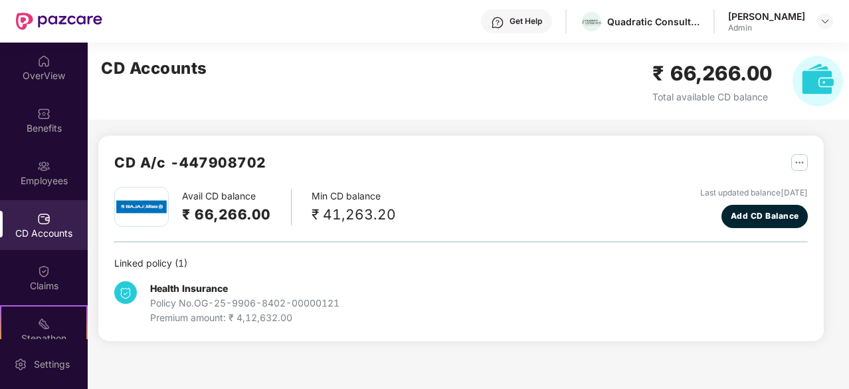
click at [150, 161] on h2 "CD A/c - 447908702" at bounding box center [190, 162] width 152 height 22
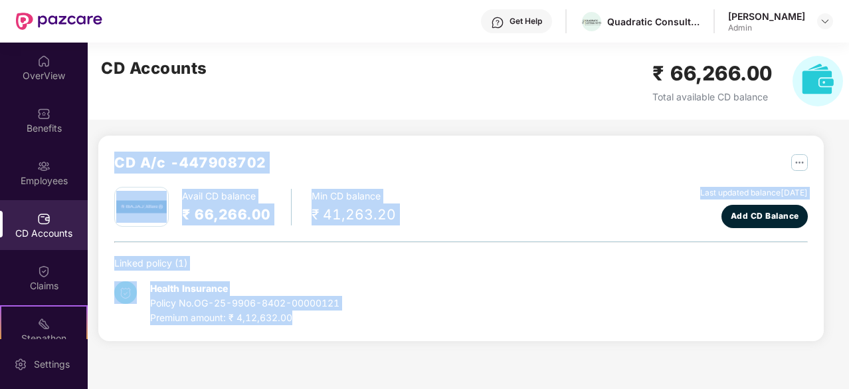
drag, startPoint x: 150, startPoint y: 161, endPoint x: 282, endPoint y: 325, distance: 210.7
click at [282, 325] on div "CD A/c - 447908702 Avail CD balance ₹ 66,266.00 Min CD balance ₹ 41,263.20 Last…" at bounding box center [461, 238] width 726 height 205
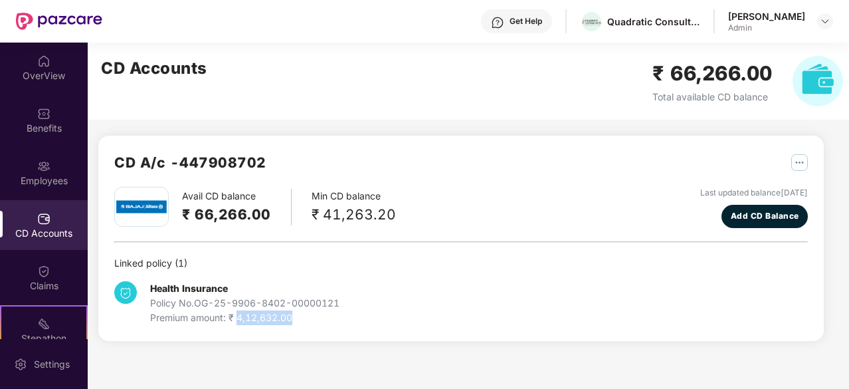
click at [282, 325] on div "CD A/c - 447908702 Avail CD balance ₹ 66,266.00 Min CD balance ₹ 41,263.20 Last…" at bounding box center [461, 238] width 726 height 205
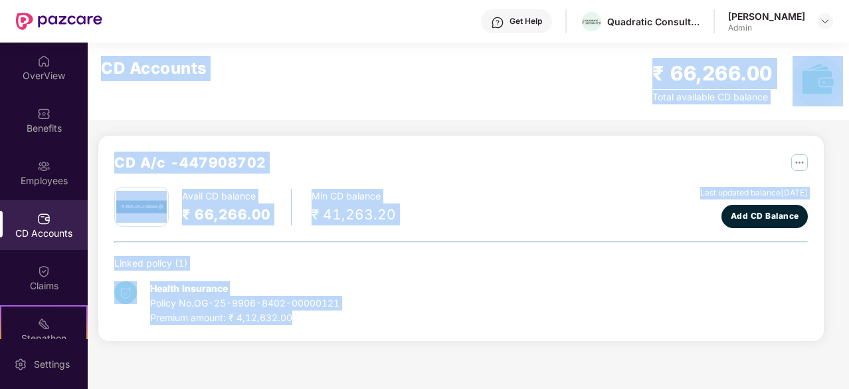
drag, startPoint x: 282, startPoint y: 325, endPoint x: 150, endPoint y: 45, distance: 309.4
click at [150, 45] on div "CD Accounts ₹ 66,266.00 Total available CD balance CD A/c - 447908702 Avail CD …" at bounding box center [456, 200] width 736 height 314
click at [151, 86] on div "CD Accounts ₹ 66,266.00 Total available CD balance" at bounding box center [472, 81] width 769 height 77
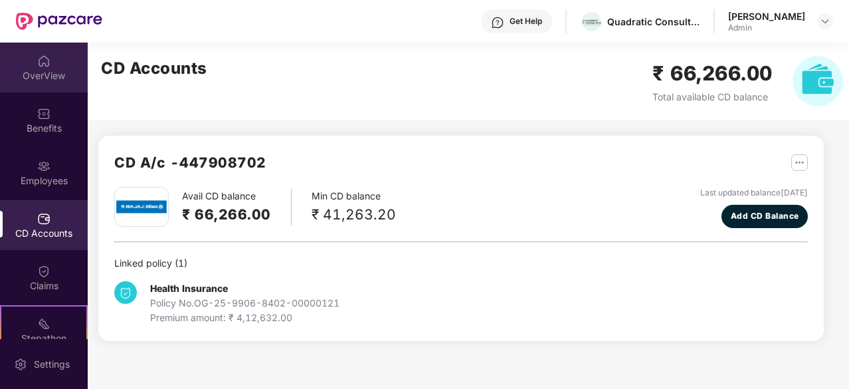
click at [41, 55] on img at bounding box center [43, 60] width 13 height 13
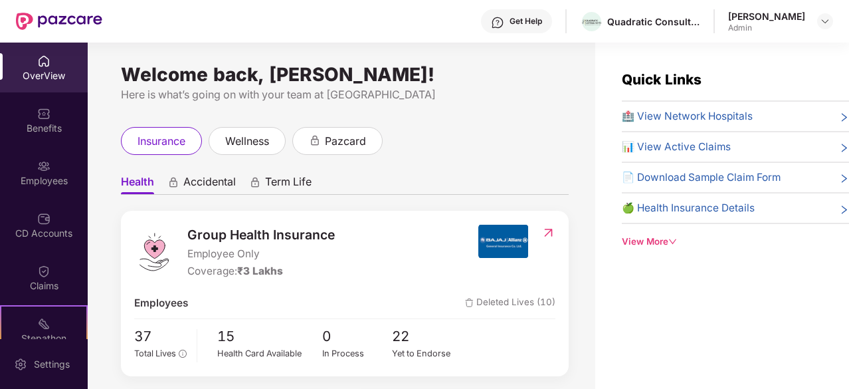
click at [243, 77] on div "Welcome back, [PERSON_NAME]!" at bounding box center [345, 74] width 448 height 11
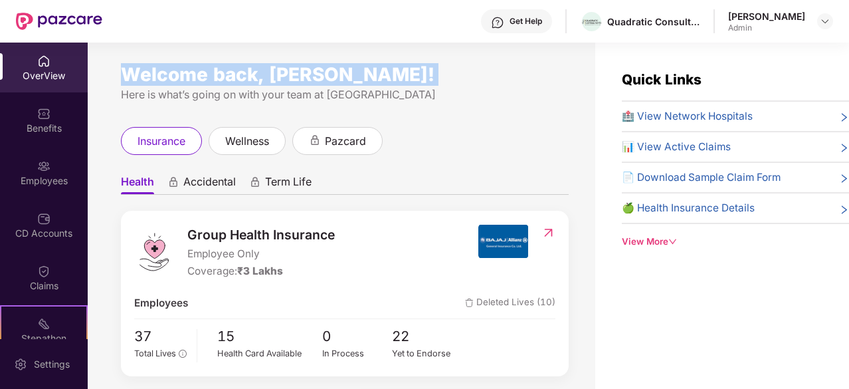
click at [243, 77] on div "Welcome back, [PERSON_NAME]!" at bounding box center [345, 74] width 448 height 11
click at [284, 80] on div "Welcome back, [PERSON_NAME]!" at bounding box center [345, 74] width 448 height 11
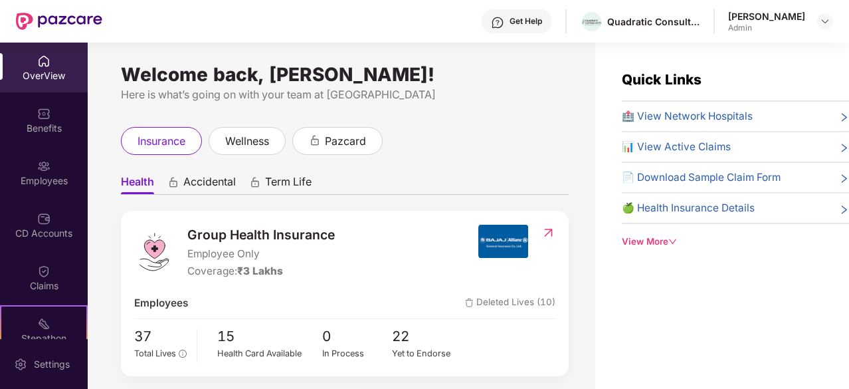
click at [239, 86] on div "Welcome back, [PERSON_NAME]! Here is what’s going on with your team at [GEOGRAP…" at bounding box center [345, 86] width 448 height 34
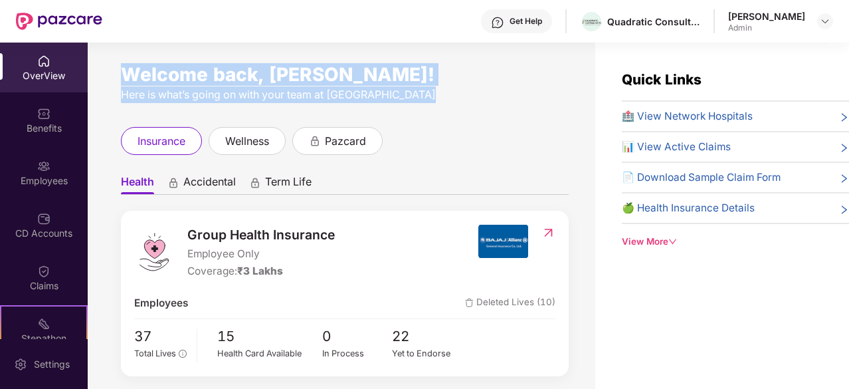
drag, startPoint x: 239, startPoint y: 86, endPoint x: 233, endPoint y: 68, distance: 19.1
click at [233, 69] on div "Welcome back, [PERSON_NAME]! Here is what’s going on with your team at [GEOGRAP…" at bounding box center [345, 86] width 448 height 34
click at [233, 69] on div "Welcome back, [PERSON_NAME]!" at bounding box center [345, 74] width 448 height 11
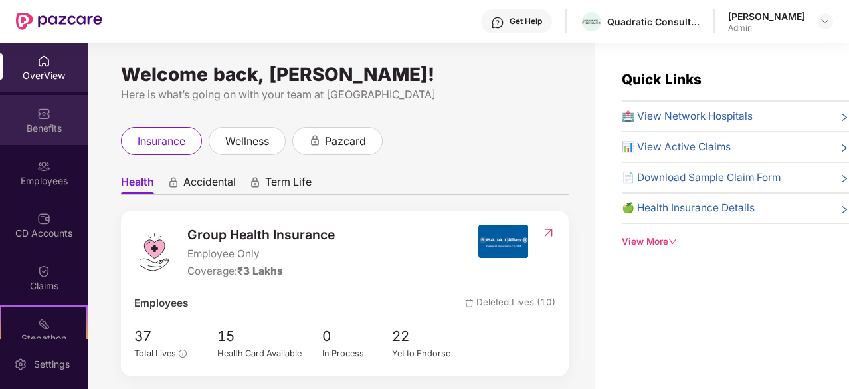
click at [60, 111] on div "Benefits" at bounding box center [44, 120] width 88 height 50
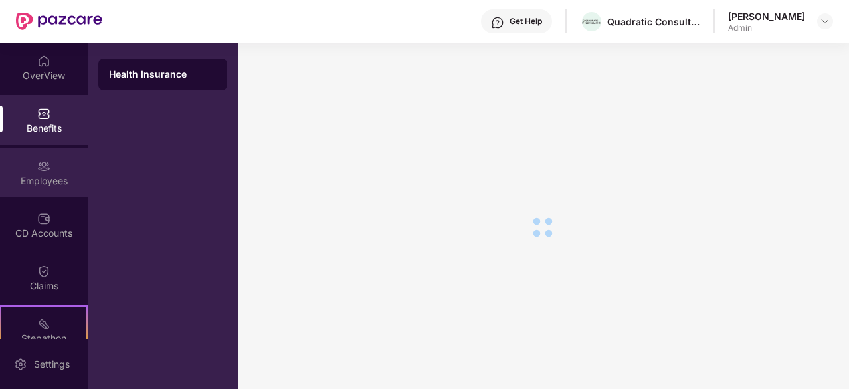
click at [39, 162] on img at bounding box center [43, 165] width 13 height 13
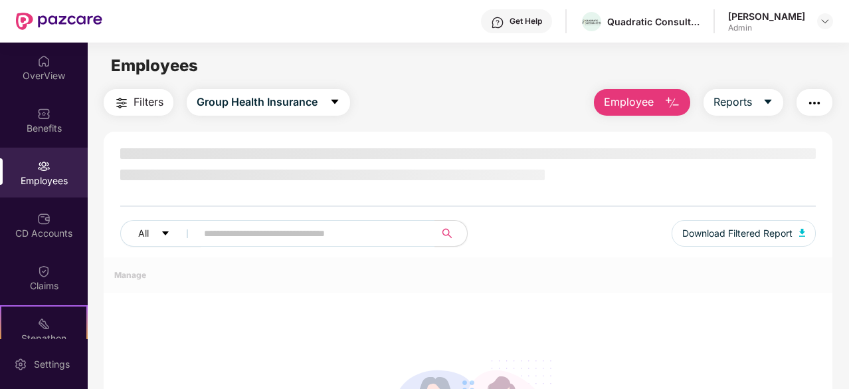
click at [134, 70] on span "Employees" at bounding box center [154, 65] width 87 height 19
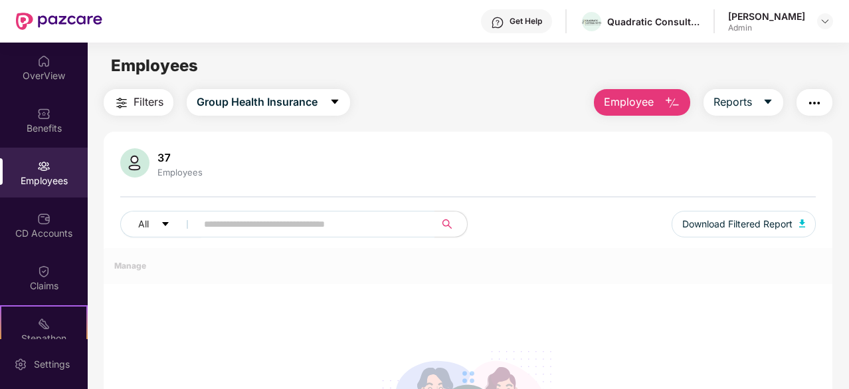
click at [134, 70] on span "Employees" at bounding box center [154, 65] width 87 height 19
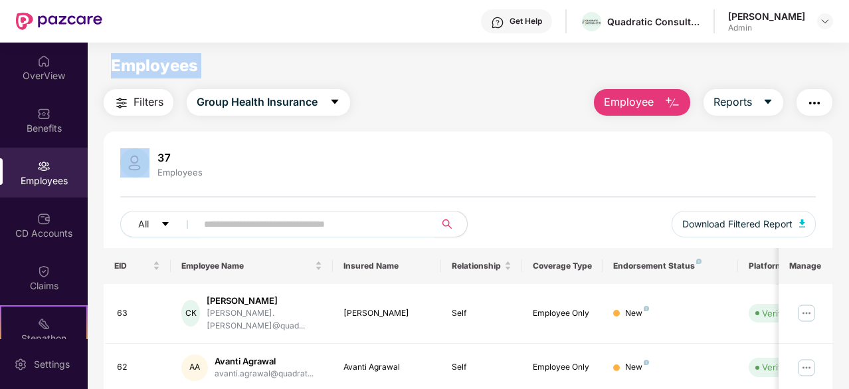
drag, startPoint x: 134, startPoint y: 70, endPoint x: 279, endPoint y: 52, distance: 145.9
click at [279, 52] on main "Employees Filters Group Health Insurance Employee Reports 37 Employees All Down…" at bounding box center [468, 237] width 761 height 389
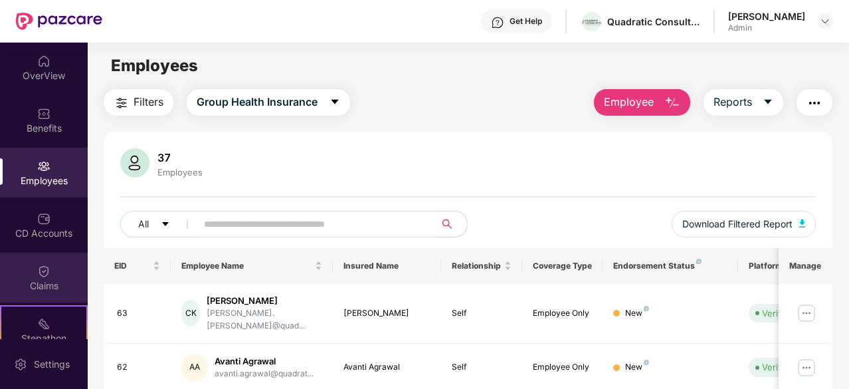
click at [45, 261] on div "Claims" at bounding box center [44, 277] width 88 height 50
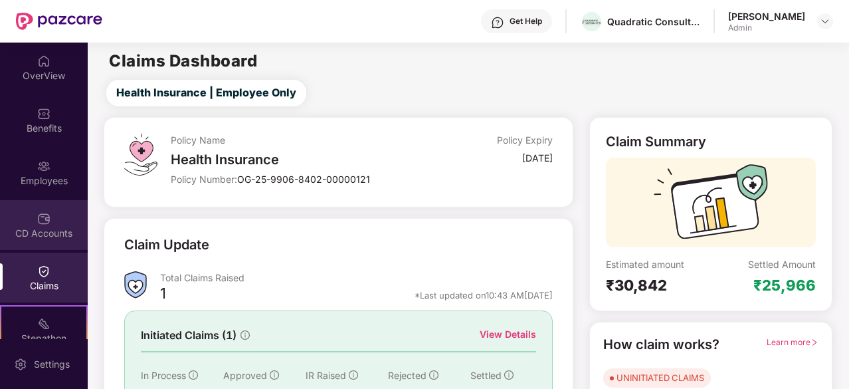
click at [57, 227] on div "CD Accounts" at bounding box center [44, 233] width 88 height 13
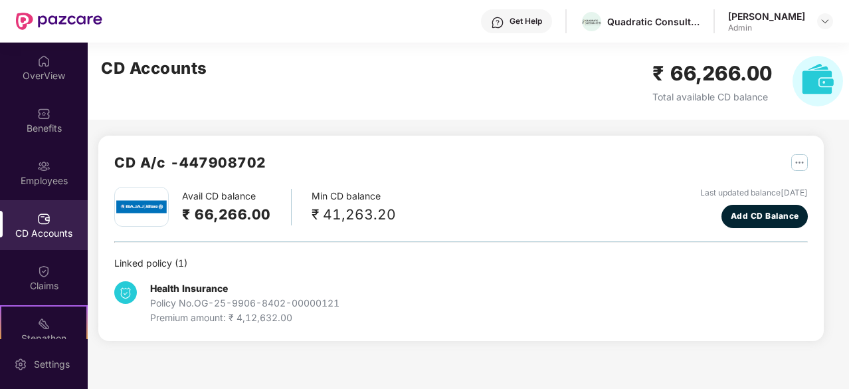
click at [207, 225] on div "Avail CD balance ₹ 66,266.00 Min CD balance ₹ 41,263.20" at bounding box center [255, 207] width 282 height 40
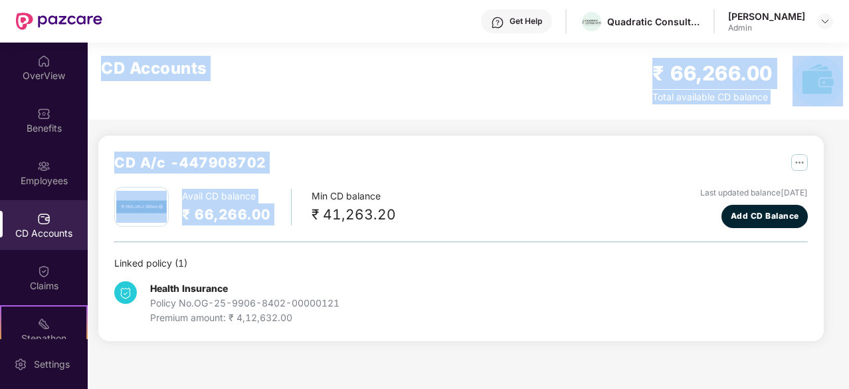
drag, startPoint x: 207, startPoint y: 225, endPoint x: 174, endPoint y: 76, distance: 153.0
click at [174, 76] on div "CD Accounts ₹ 66,266.00 Total available CD balance CD A/c - 447908702 Avail CD …" at bounding box center [456, 200] width 736 height 314
click at [174, 76] on h2 "CD Accounts" at bounding box center [154, 68] width 106 height 25
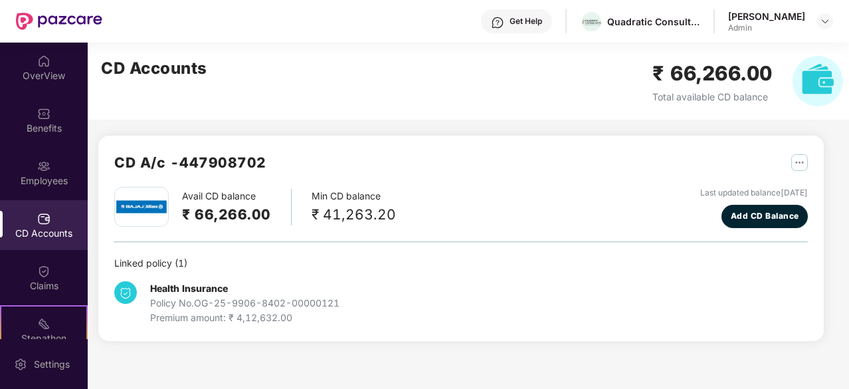
click at [141, 256] on div "Linked policy ( 1 )" at bounding box center [461, 263] width 694 height 15
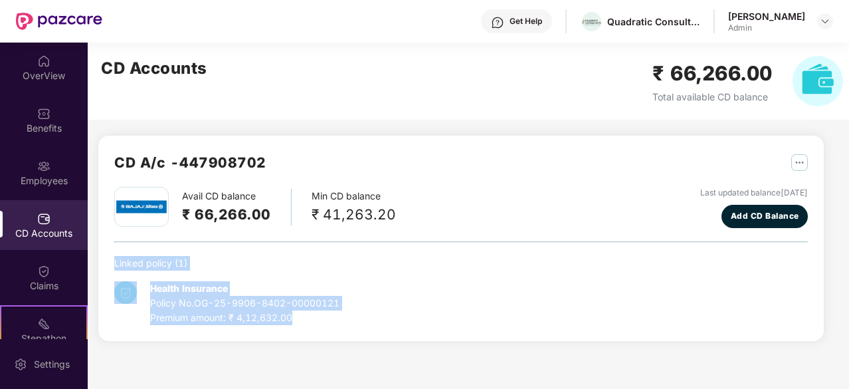
drag, startPoint x: 141, startPoint y: 256, endPoint x: 248, endPoint y: 314, distance: 121.9
click at [248, 314] on div "Linked policy ( 1 ) Health Insurance Policy No. OG-25-9906-8402-00000121 Premiu…" at bounding box center [461, 290] width 694 height 69
click at [248, 314] on div "Premium amount: ₹ 4,12,632.00" at bounding box center [244, 317] width 189 height 15
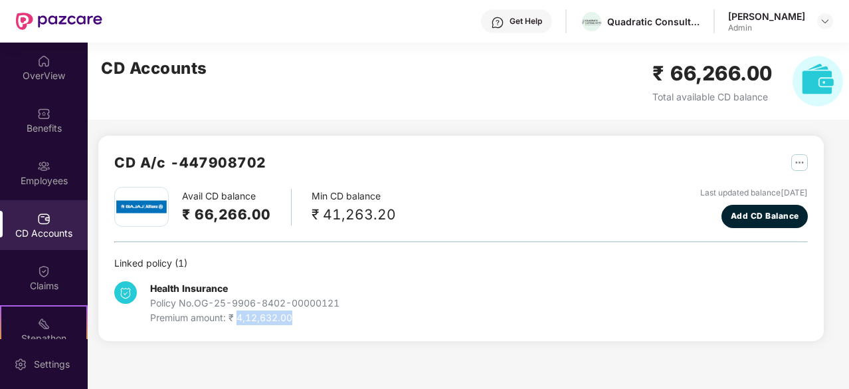
click at [248, 314] on div "Premium amount: ₹ 4,12,632.00" at bounding box center [244, 317] width 189 height 15
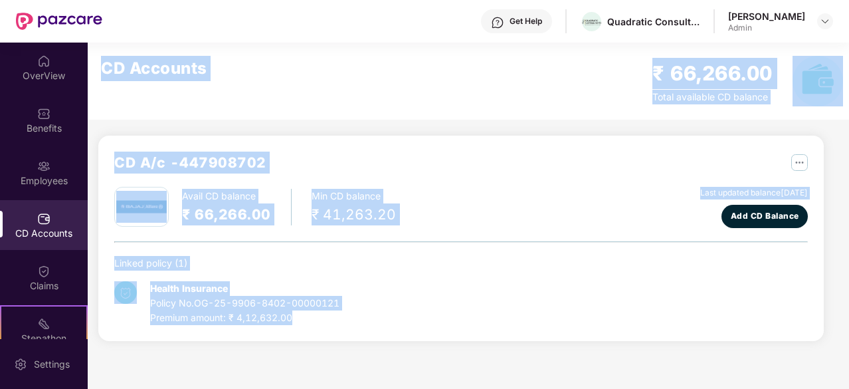
drag, startPoint x: 248, startPoint y: 314, endPoint x: 193, endPoint y: 56, distance: 263.1
click at [193, 56] on div "CD Accounts ₹ 66,266.00 Total available CD balance CD A/c - 447908702 Avail CD …" at bounding box center [456, 200] width 736 height 314
click at [193, 56] on h2 "CD Accounts" at bounding box center [154, 68] width 106 height 25
